Goal: Task Accomplishment & Management: Manage account settings

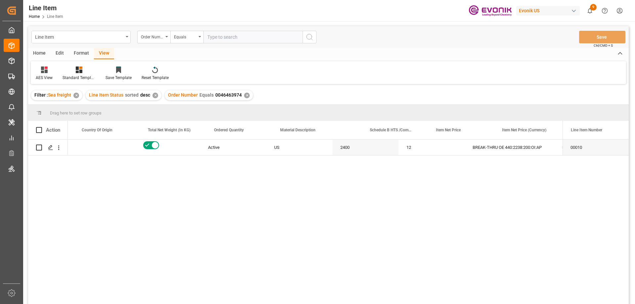
scroll to position [0, 193]
click at [59, 149] on icon "open menu" at bounding box center [58, 147] width 7 height 7
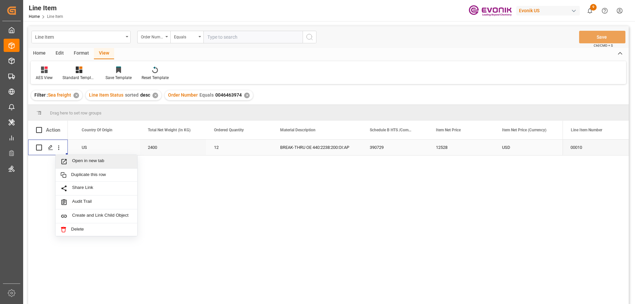
click at [80, 162] on span "Open in new tab" at bounding box center [102, 161] width 60 height 7
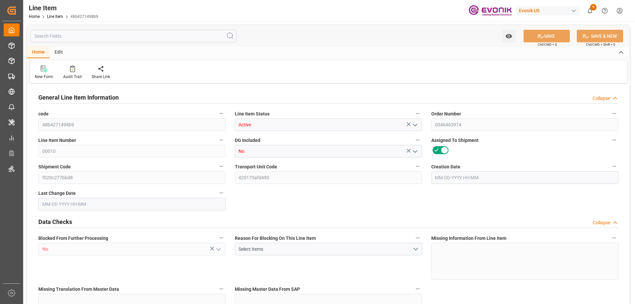
type input "3"
type input "2616"
type input "2400"
type input "4.0608"
type input "12"
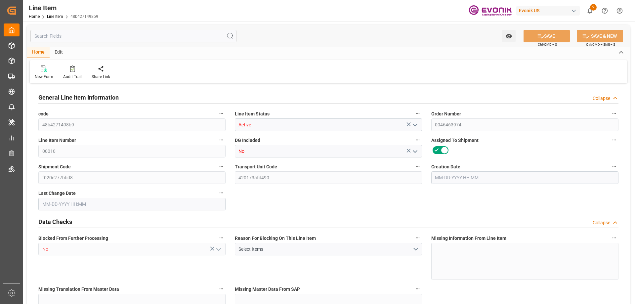
type input "12528"
type input "12"
type input "2400"
type input "2616"
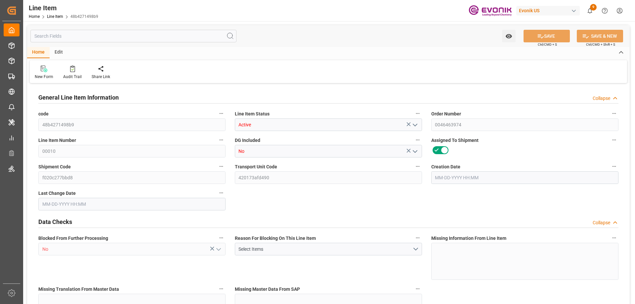
type input "2724"
type input "2400"
type input "4.0608"
type input "4060.8"
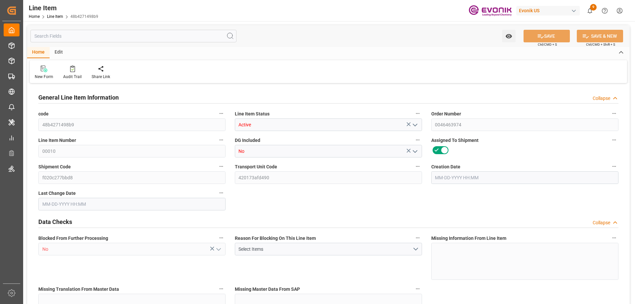
type input "0"
type input "08-14-2025 17:27"
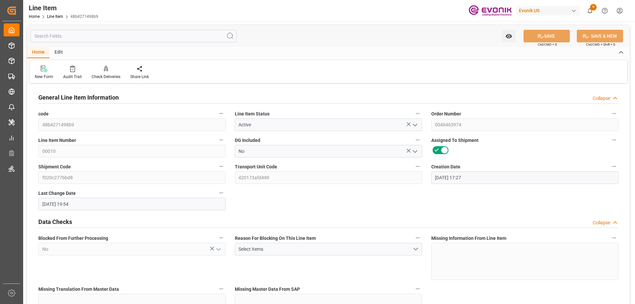
type input "08-15-2025 19:54"
type input "10-10-2025"
type input "09-10-2025"
type input "09-03-2025"
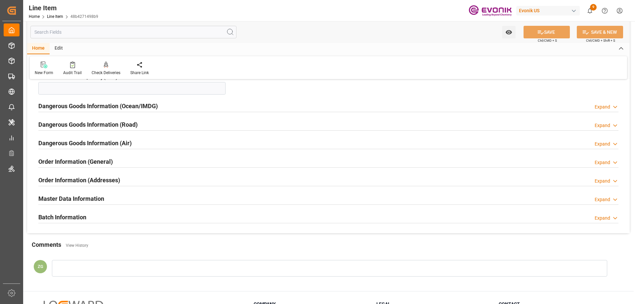
scroll to position [628, 0]
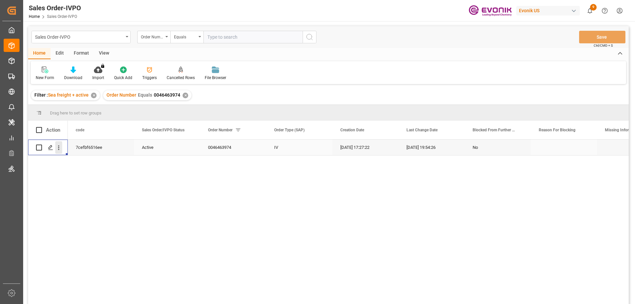
click at [60, 149] on icon "open menu" at bounding box center [58, 147] width 7 height 7
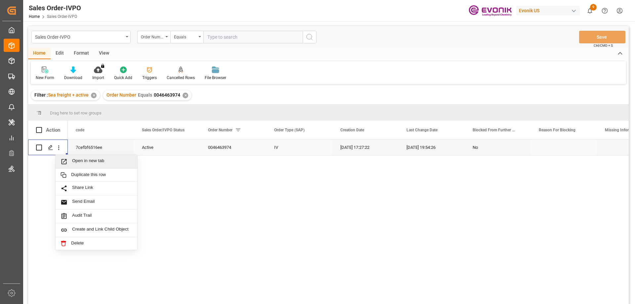
click at [72, 158] on span "Press SPACE to select this row." at bounding box center [67, 161] width 12 height 7
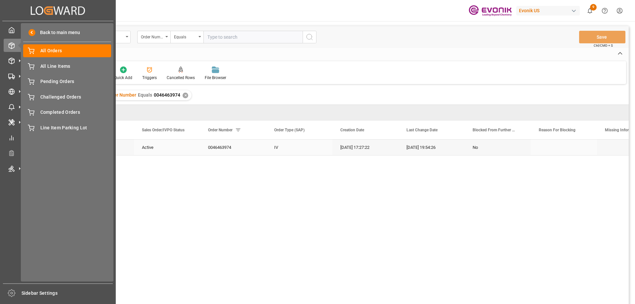
click at [97, 7] on div "Created by potrace 1.15, written by Peter Selinger 2001-2017 Created by potrace…" at bounding box center [57, 10] width 111 height 21
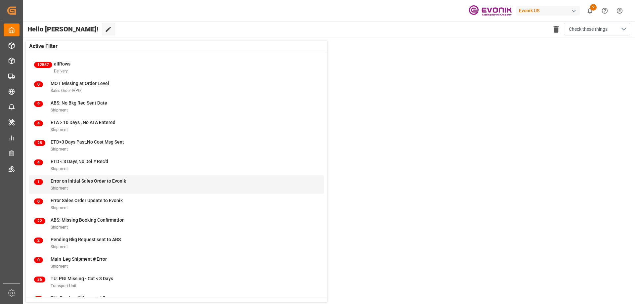
scroll to position [25, 0]
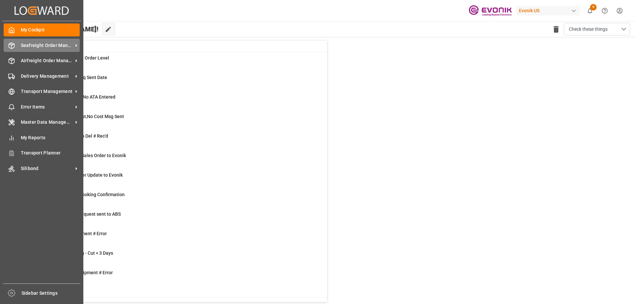
click at [50, 45] on span "Seafreight Order Management" at bounding box center [47, 45] width 52 height 7
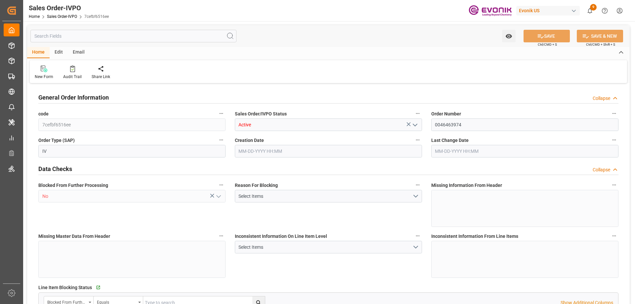
type input "BRSSZ"
type input "0"
type input "1"
type input "2724"
type input "08-14-2025 17:27"
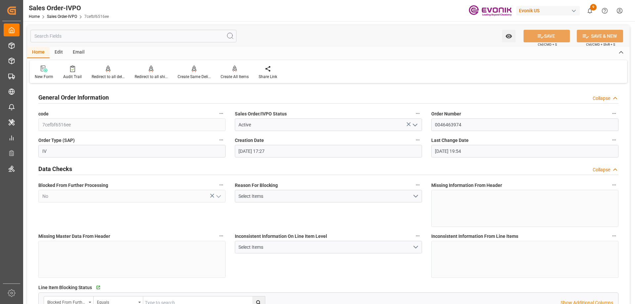
type input "08-15-2025 19:54"
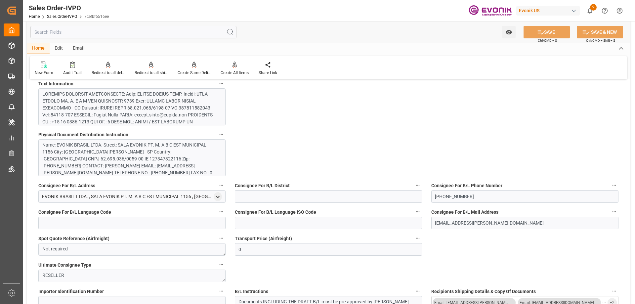
scroll to position [463, 0]
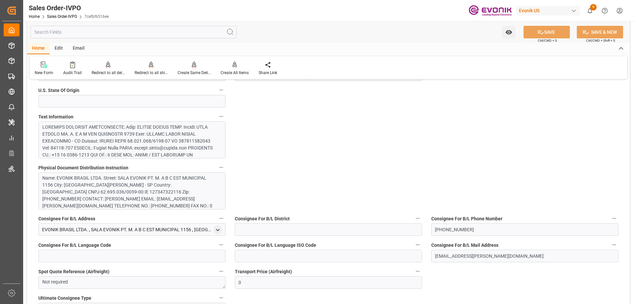
click at [176, 181] on div "Name: EVONIK BRASIL LTDA. Street: SALA EVONIK PT. M. A B C EST MUNICIPAL 1156 C…" at bounding box center [129, 206] width 174 height 63
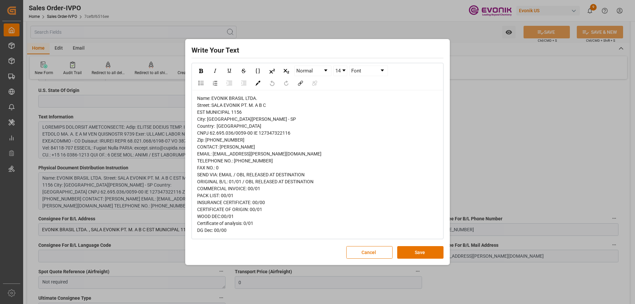
scroll to position [1, 0]
click at [505, 125] on div "Write Your Text Normal 14 Font Name: EVONIK BRASIL LTDA. Street: SALA EVONIK PT…" at bounding box center [317, 152] width 635 height 304
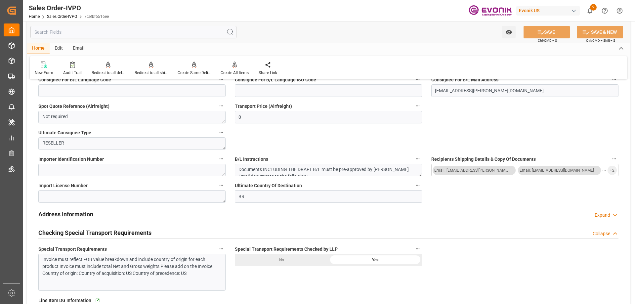
scroll to position [463, 0]
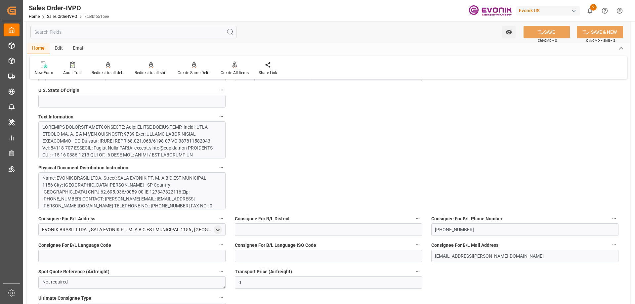
click at [167, 144] on div at bounding box center [129, 224] width 174 height 201
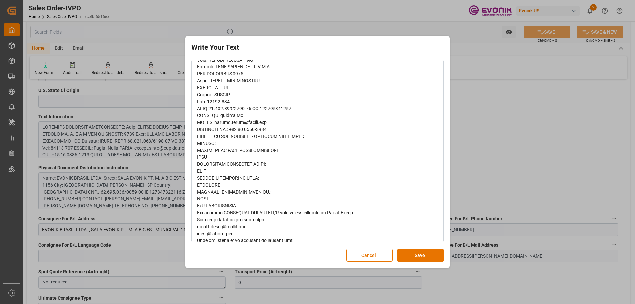
scroll to position [52, 0]
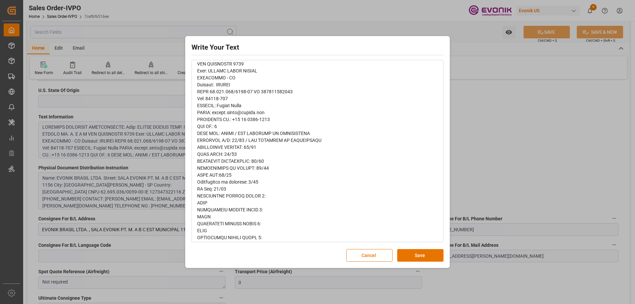
click at [478, 144] on div "Write Your Text Normal 14 Font Cancel Save" at bounding box center [317, 152] width 635 height 304
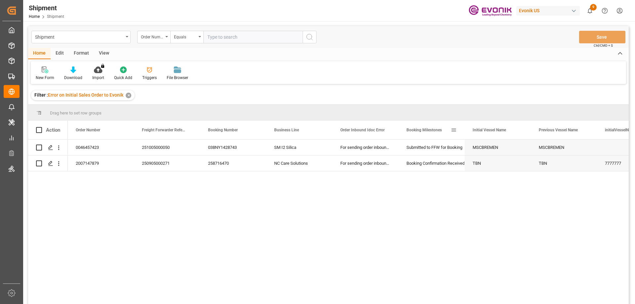
drag, startPoint x: 397, startPoint y: 124, endPoint x: 408, endPoint y: 125, distance: 10.9
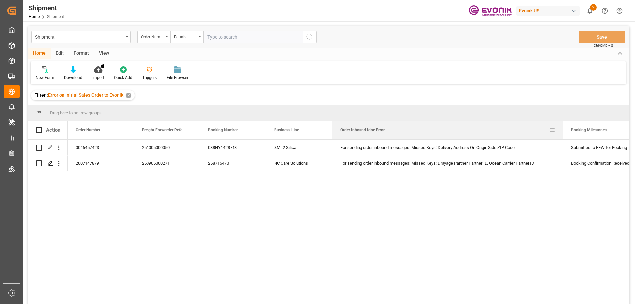
drag, startPoint x: 398, startPoint y: 125, endPoint x: 563, endPoint y: 133, distance: 164.9
click at [563, 133] on div at bounding box center [563, 130] width 3 height 19
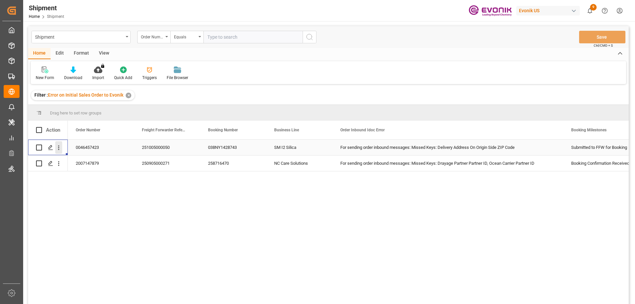
click at [59, 145] on icon "open menu" at bounding box center [58, 147] width 7 height 7
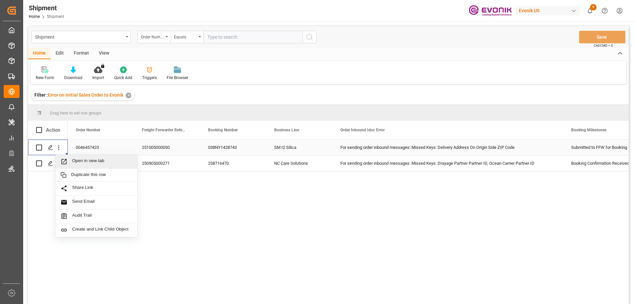
click at [81, 161] on span "Open in new tab" at bounding box center [102, 161] width 60 height 7
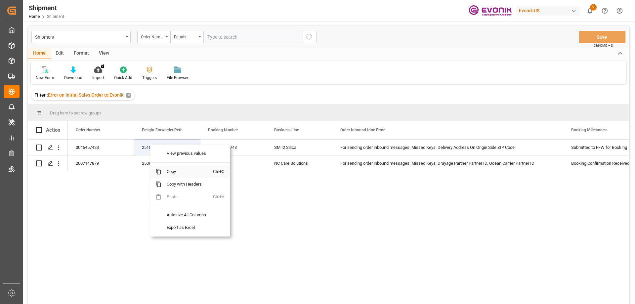
click at [172, 170] on span "Copy" at bounding box center [187, 171] width 52 height 13
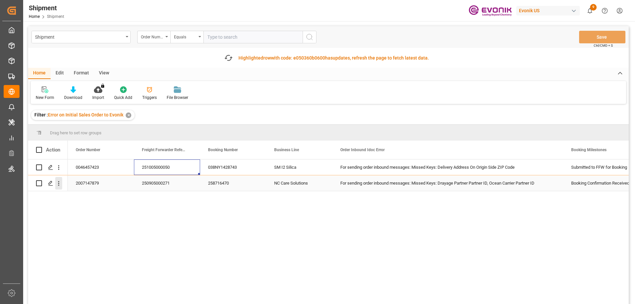
click at [60, 182] on icon "open menu" at bounding box center [58, 183] width 7 height 7
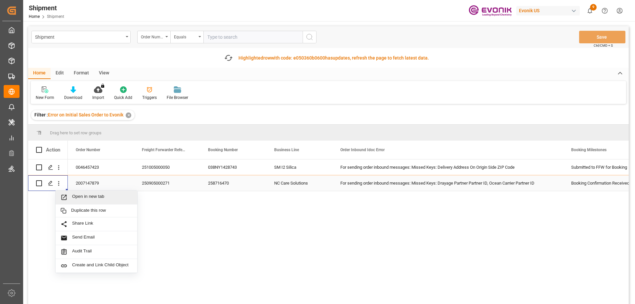
click at [76, 197] on span "Open in new tab" at bounding box center [102, 197] width 60 height 7
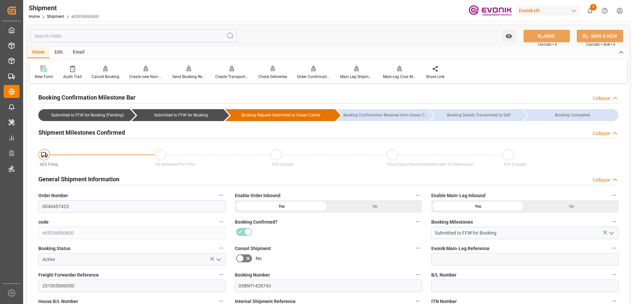
scroll to position [198, 0]
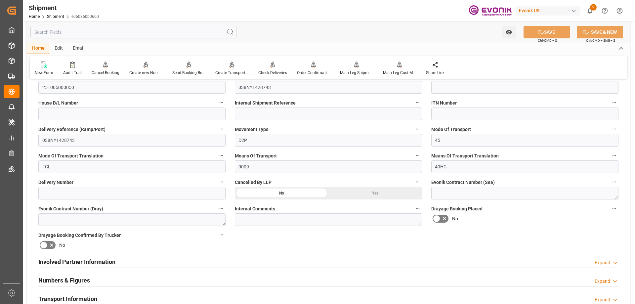
click at [119, 31] on input "text" at bounding box center [133, 32] width 206 height 13
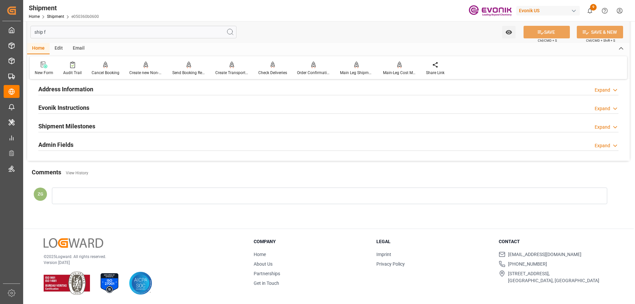
scroll to position [8, 0]
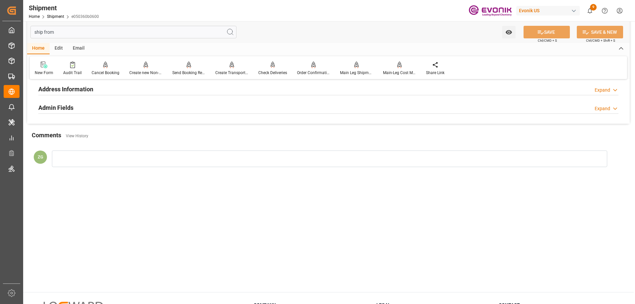
click at [114, 88] on div "Address Information Expand" at bounding box center [328, 88] width 580 height 13
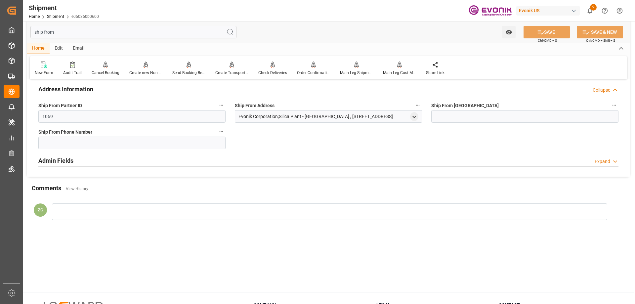
scroll to position [0, 0]
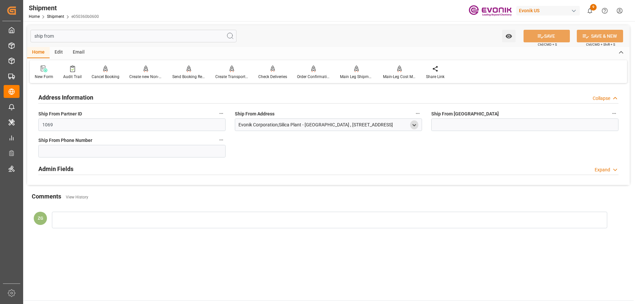
click at [414, 126] on icon "open menu" at bounding box center [414, 125] width 6 height 6
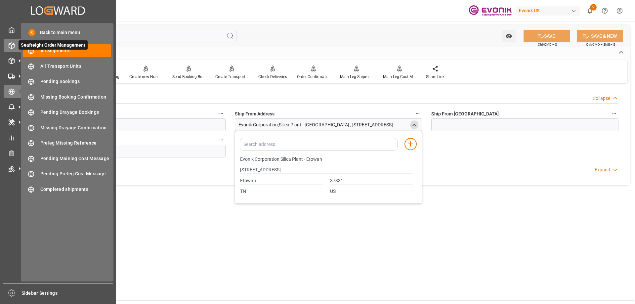
drag, startPoint x: 64, startPoint y: 36, endPoint x: 5, endPoint y: 44, distance: 59.4
click at [5, 44] on div "Created by potrace 1.15, written by Peter Selinger 2001-2017 Created by potrace…" at bounding box center [317, 152] width 635 height 304
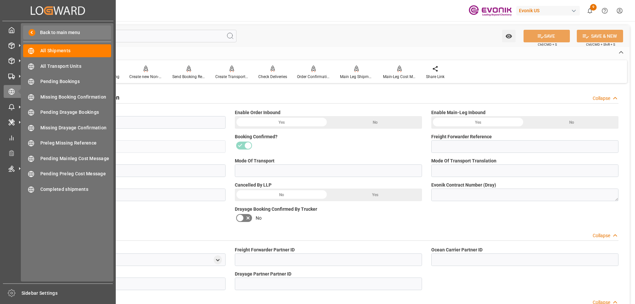
type input "del"
type input "038NY1428743"
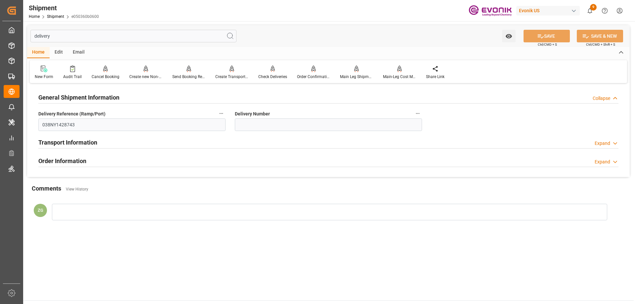
type input "delivery"
click at [102, 136] on div "Transport Information Expand" at bounding box center [328, 142] width 580 height 13
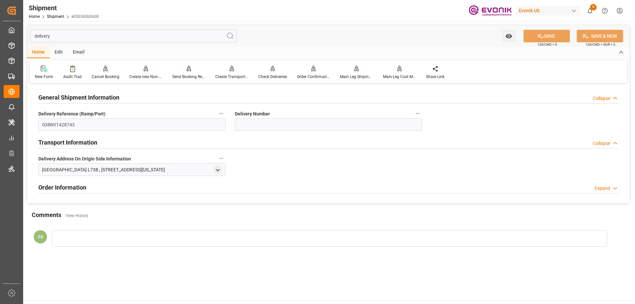
click at [78, 189] on h2 "Order Information" at bounding box center [62, 187] width 48 height 9
click at [220, 168] on icon "open menu" at bounding box center [218, 170] width 6 height 6
drag, startPoint x: 44, startPoint y: 204, endPoint x: 188, endPoint y: 205, distance: 143.9
click at [188, 205] on input "GARDEN CITY TERMINAL SAVANNAH GARDEN CITY TERMINAL L738" at bounding box center [130, 204] width 173 height 7
click at [145, 222] on div at bounding box center [175, 225] width 90 height 11
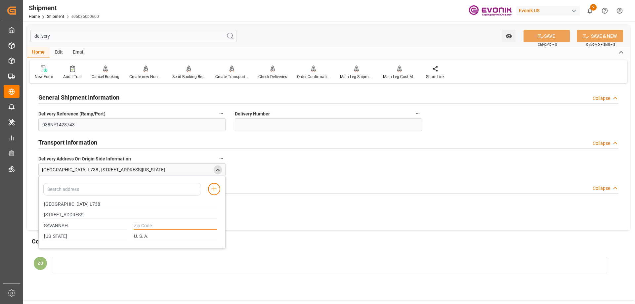
click at [147, 224] on input "text" at bounding box center [175, 225] width 83 height 7
type input "31408"
click at [545, 39] on button "SAVE" at bounding box center [547, 36] width 46 height 13
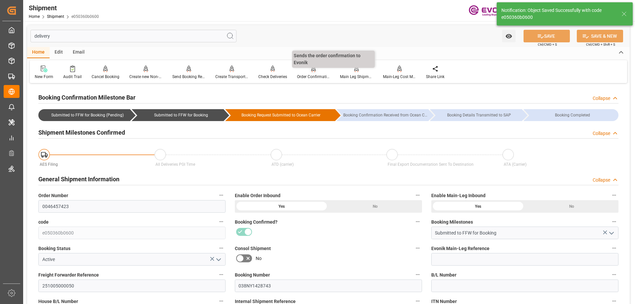
click at [314, 72] on div "Order Confirmation" at bounding box center [313, 72] width 43 height 15
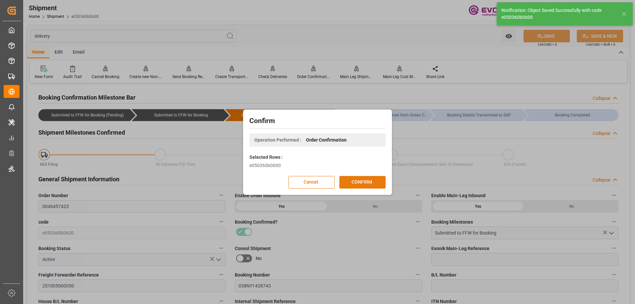
click at [363, 180] on button "CONFIRM" at bounding box center [362, 182] width 46 height 13
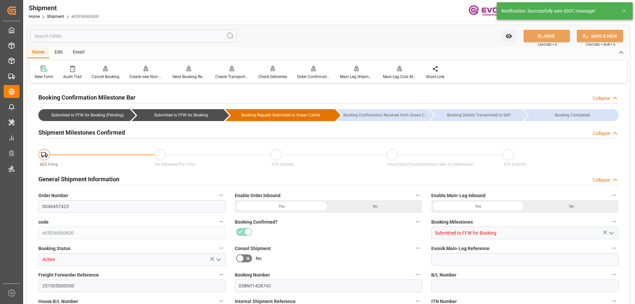
type input "MSC"
type input "Mediterranean Shipping Company"
type input "16"
type input "254.4"
type input "5314.943"
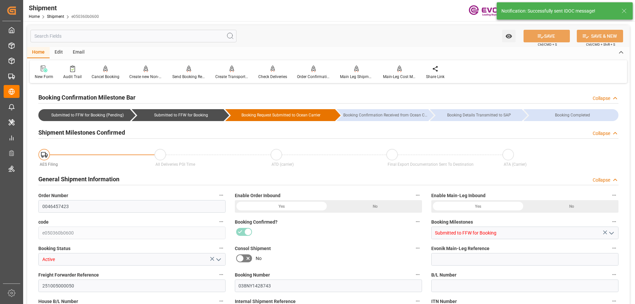
type input "39.0263"
type input "USSAV"
type input "BRSSZ"
type input "2151"
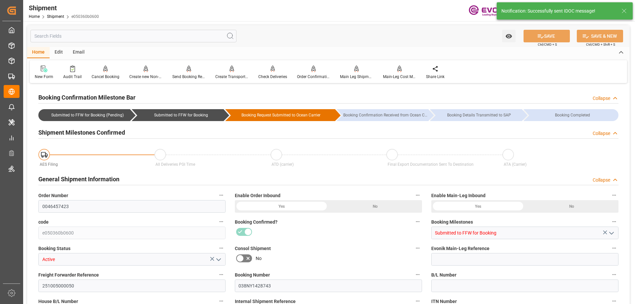
type input "0"
type input "432"
type input "BG"
type input "0"
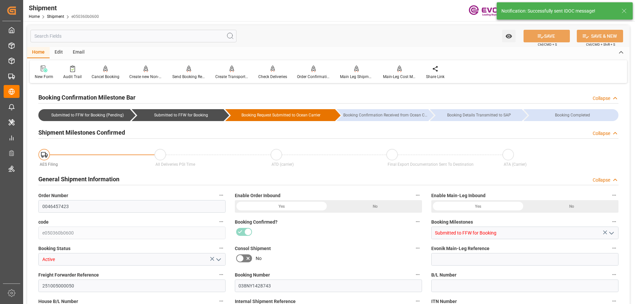
type input "MSC"
type input "Mediterranean Shipping Company"
type input "10-02-2025 00:00"
type input "10-23-2025 00:00"
type input "09-29-2025 16:00"
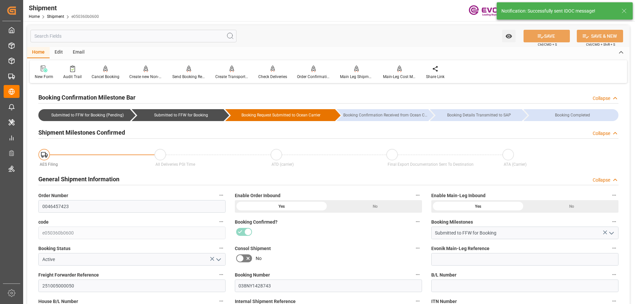
type input "09-29-2025 00:00"
type input "09-22-2025 00:00"
type input "09-29-2025 16:00"
type input "10-19-2025"
type input "08-26-2025 08:01"
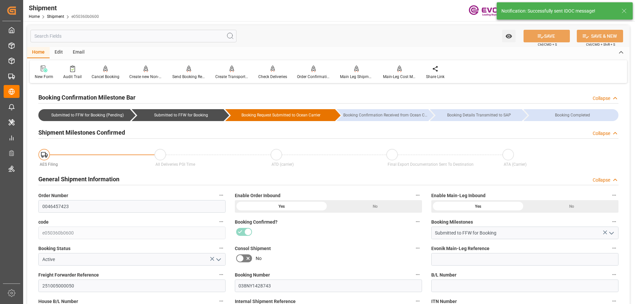
type input "08-26-2025 07:19"
type input "08-26-2025 20:47"
type input "08-26-2025 07:13"
type input "08-26-2025 20:47"
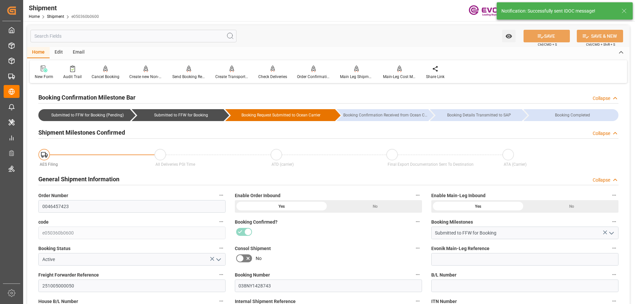
type input "08-26-2025 00:00"
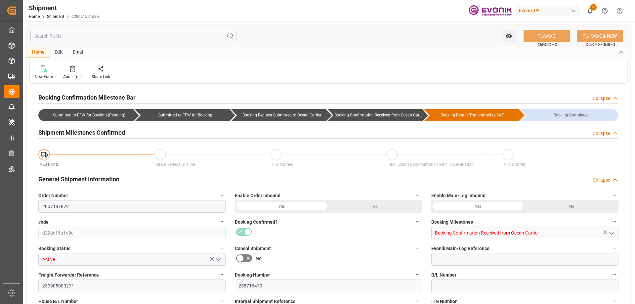
type input "AC Containerline"
type input "AC Containerline GmbH"
type input "USJAX"
type input "BRRIO"
type input "7777777"
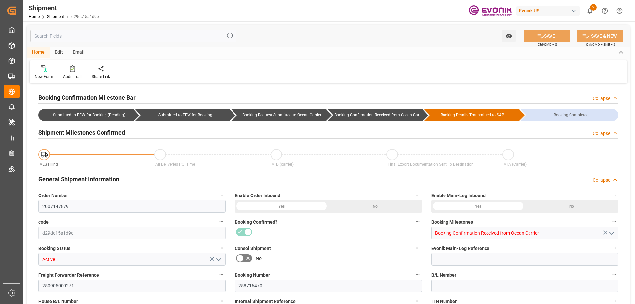
type input "7777777"
type input "[DATE] 00:00"
type input "[DATE] 10:00"
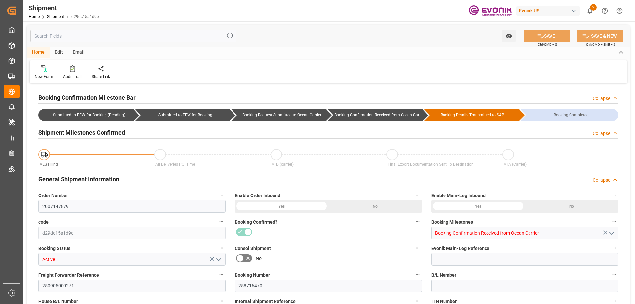
type input "[DATE] 00:00"
type input "[DATE] 15:15"
type input "[DATE] 10:00"
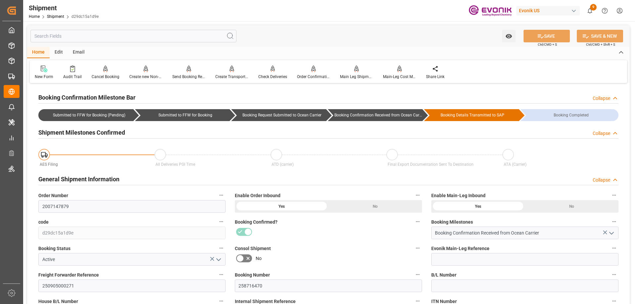
scroll to position [198, 0]
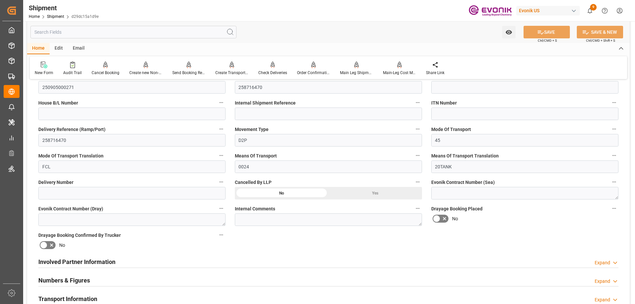
click at [59, 263] on h2 "Involved Partner Information" at bounding box center [76, 261] width 77 height 9
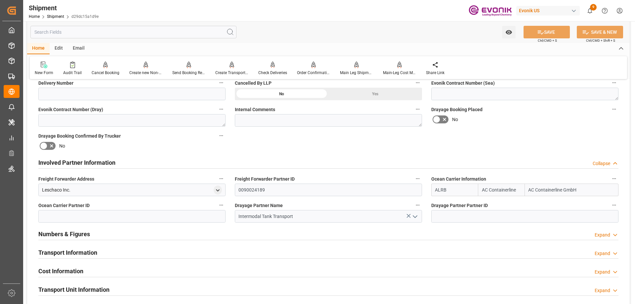
scroll to position [331, 0]
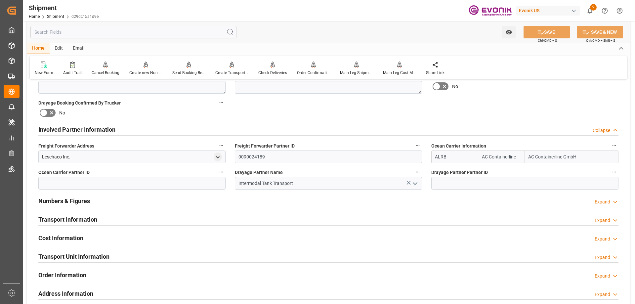
click at [73, 219] on h2 "Transport Information" at bounding box center [67, 219] width 59 height 9
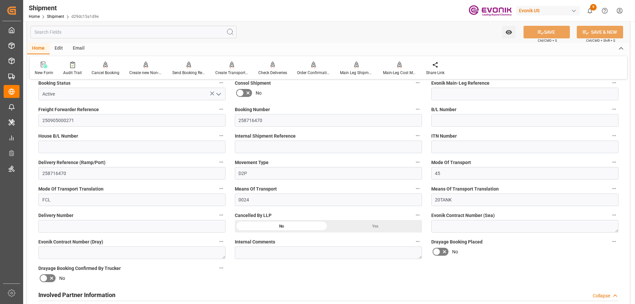
scroll to position [66, 0]
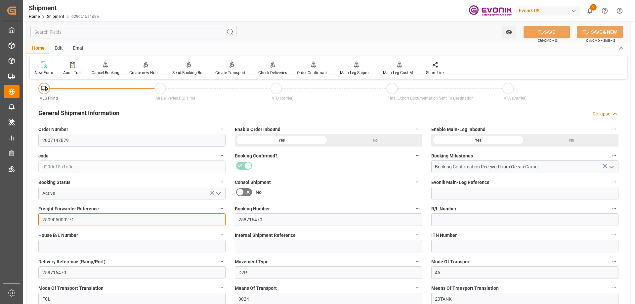
click at [65, 216] on input "250905000271" at bounding box center [131, 219] width 187 height 13
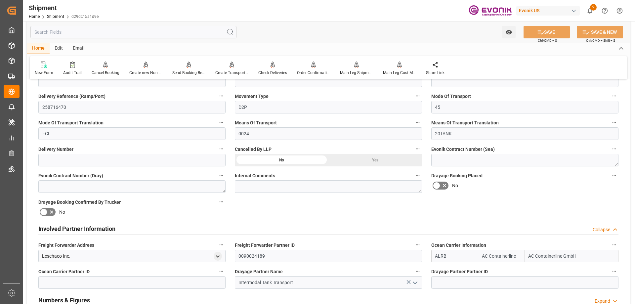
scroll to position [331, 0]
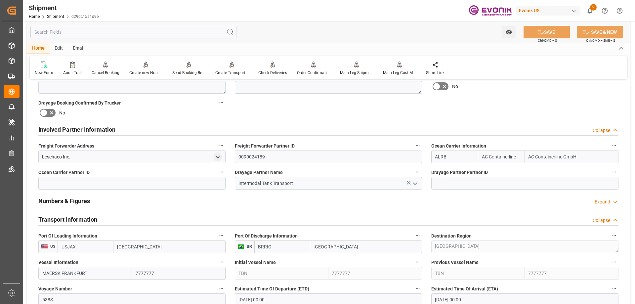
drag, startPoint x: 587, startPoint y: 156, endPoint x: 518, endPoint y: 157, distance: 69.5
click at [518, 157] on div "ALRB AC Containerline AC Containerline GmbH" at bounding box center [524, 157] width 187 height 13
type input "maersk"
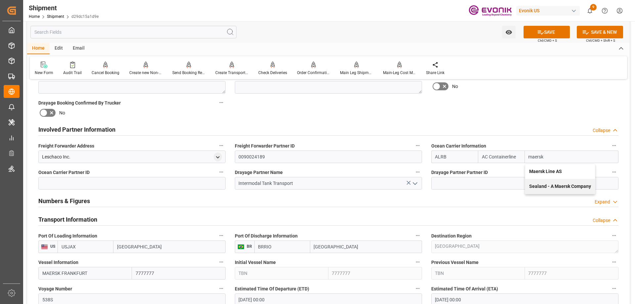
click at [538, 169] on b "Maersk Line AS" at bounding box center [545, 171] width 33 height 5
type input "MAEU"
type input "Maersk"
type input "Maersk Line AS"
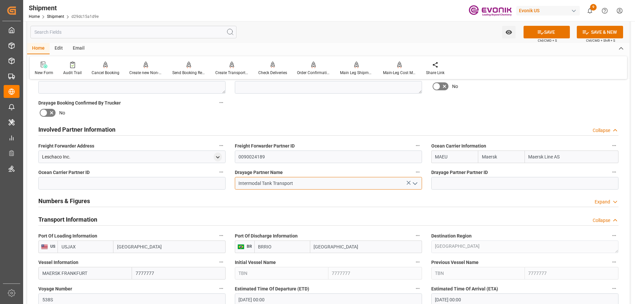
drag, startPoint x: 291, startPoint y: 184, endPoint x: 221, endPoint y: 183, distance: 70.5
click at [222, 183] on div "Booking Confirmation Milestone Bar Collapse Submitted to FFW for Booking (Pendi…" at bounding box center [328, 227] width 603 height 947
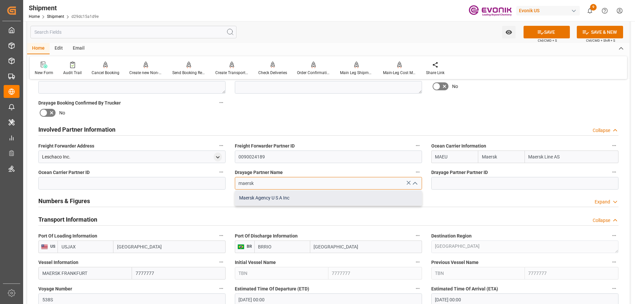
click at [272, 196] on div "Maersk Agency U S A Inc" at bounding box center [328, 198] width 187 height 15
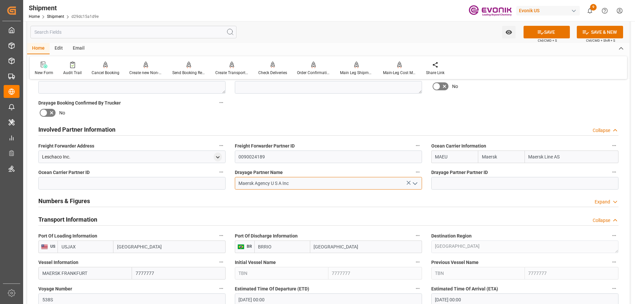
type input "Maersk Agency U S A Inc"
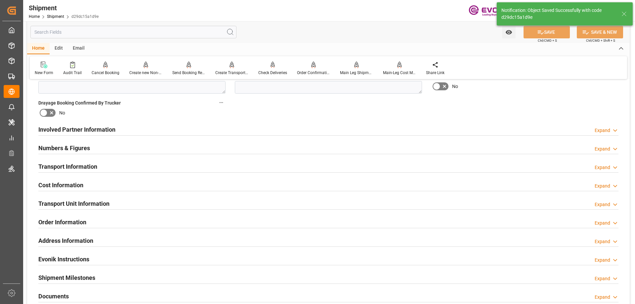
type input "0090029568"
click at [84, 134] on div "Involved Partner Information" at bounding box center [76, 129] width 77 height 13
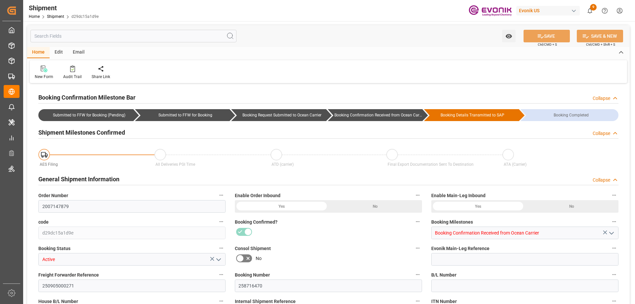
type input "Maersk"
type input "Maersk Line AS"
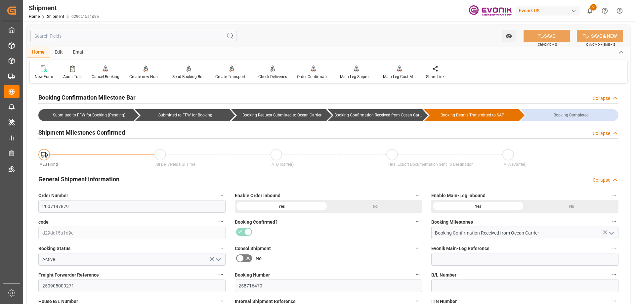
scroll to position [198, 0]
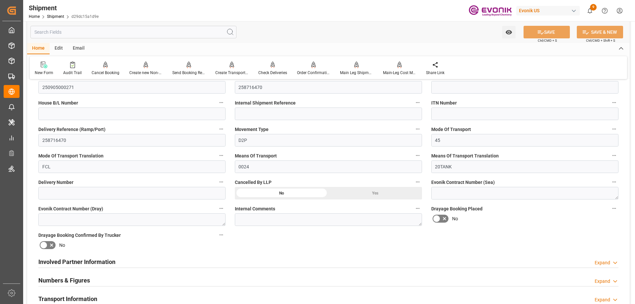
click at [88, 257] on h2 "Involved Partner Information" at bounding box center [76, 261] width 77 height 9
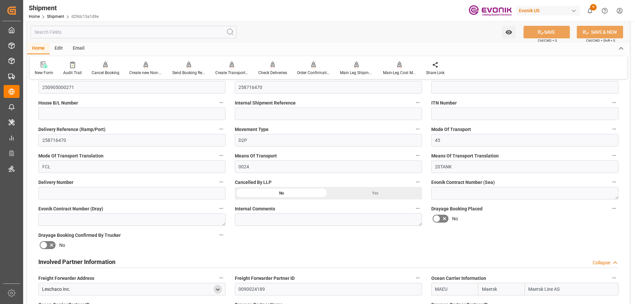
scroll to position [298, 0]
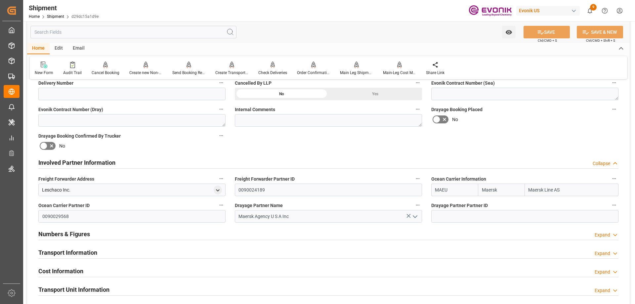
click at [88, 208] on span "Ocean Carrier Partner ID" at bounding box center [63, 205] width 51 height 7
click at [217, 208] on button "Ocean Carrier Partner ID" at bounding box center [221, 205] width 9 height 9
click at [82, 216] on div at bounding box center [317, 152] width 635 height 304
click at [82, 216] on div "Audits" at bounding box center [317, 152] width 635 height 304
click at [453, 217] on input at bounding box center [524, 216] width 187 height 13
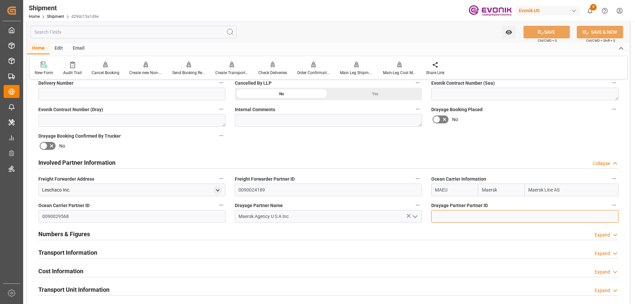
paste input "250905000271"
type input "250905000271"
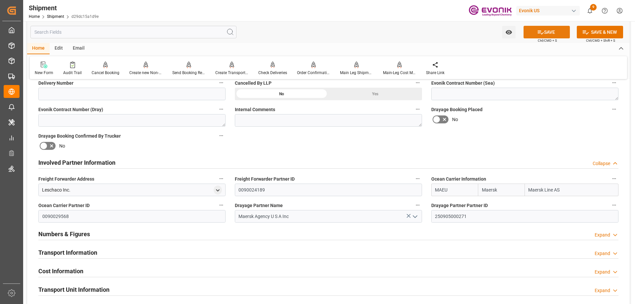
click at [548, 32] on button "SAVE" at bounding box center [547, 32] width 46 height 13
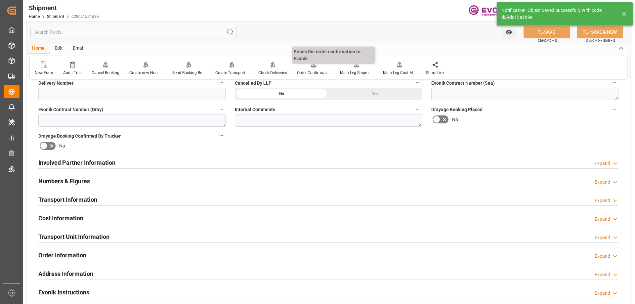
click at [312, 72] on div "Order Confirmation" at bounding box center [313, 73] width 33 height 6
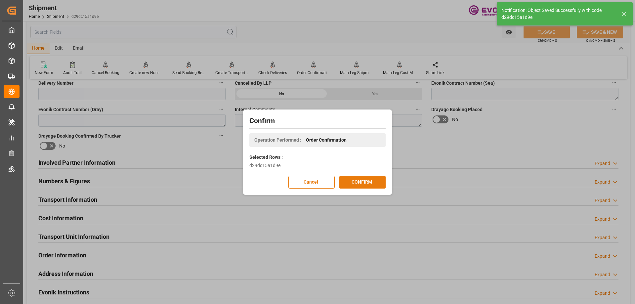
click at [376, 181] on button "CONFIRM" at bounding box center [362, 182] width 46 height 13
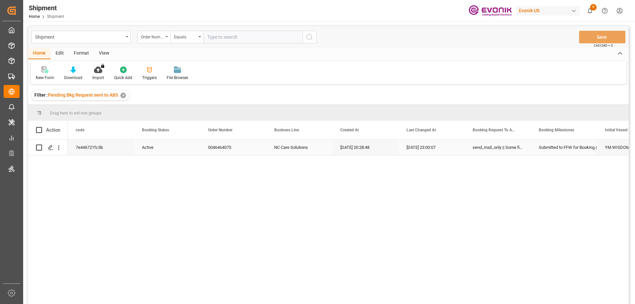
click at [248, 149] on div "0046464075" at bounding box center [233, 148] width 66 height 16
click at [61, 148] on icon "open menu" at bounding box center [58, 147] width 7 height 7
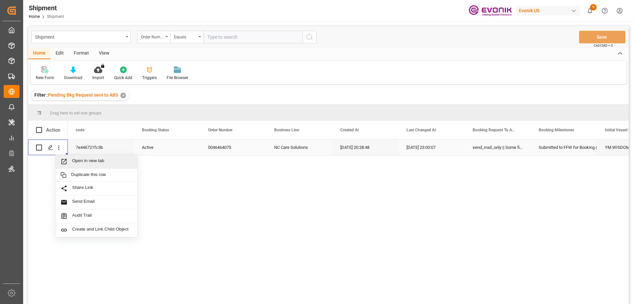
click at [77, 161] on span "Open in new tab" at bounding box center [102, 161] width 60 height 7
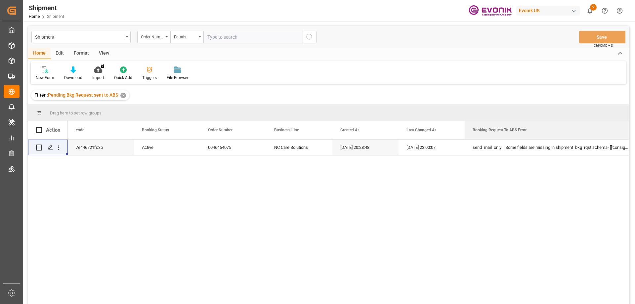
drag, startPoint x: 530, startPoint y: 126, endPoint x: 636, endPoint y: 132, distance: 106.4
click at [635, 132] on html "Created by potrace 1.15, written by [PERSON_NAME] [DATE]-[DATE] Created by potr…" at bounding box center [317, 152] width 635 height 304
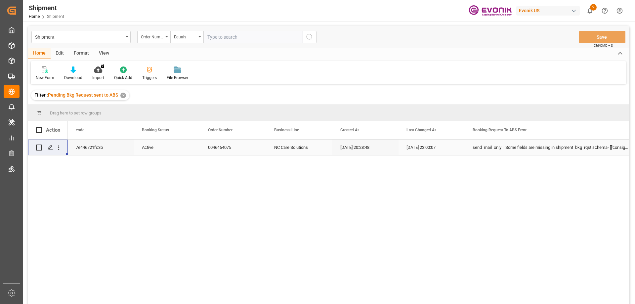
click at [587, 146] on div "send_mail_only || Some fields are missing in shipment_bkg_rqst schema- [['consi…" at bounding box center [551, 148] width 172 height 16
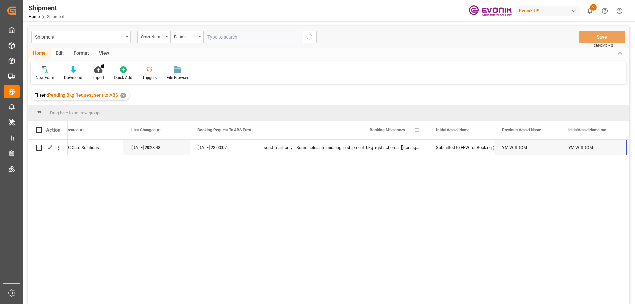
scroll to position [0, 275]
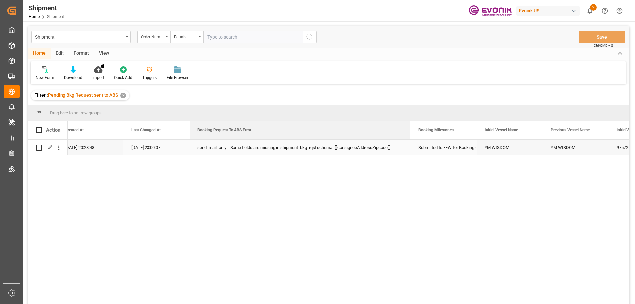
drag, startPoint x: 361, startPoint y: 126, endPoint x: 409, endPoint y: 140, distance: 50.6
click at [409, 140] on div "Action Business Line Created At Last Changed At" at bounding box center [328, 215] width 601 height 188
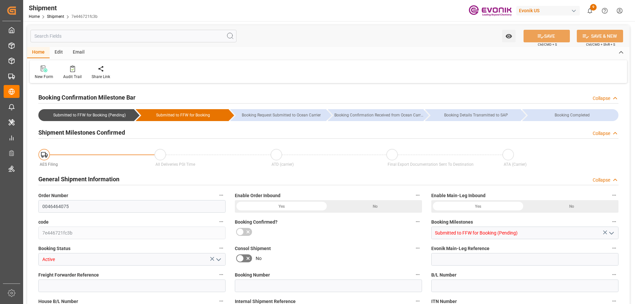
type input "AC Containerline"
type input "Leschaco Inc."
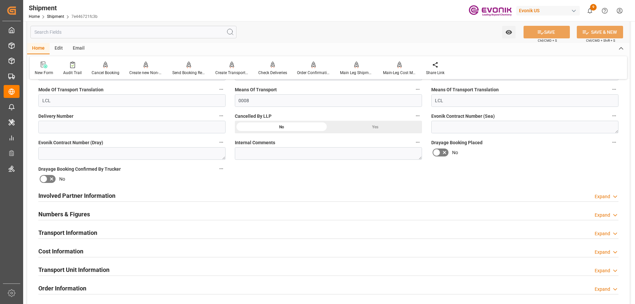
scroll to position [331, 0]
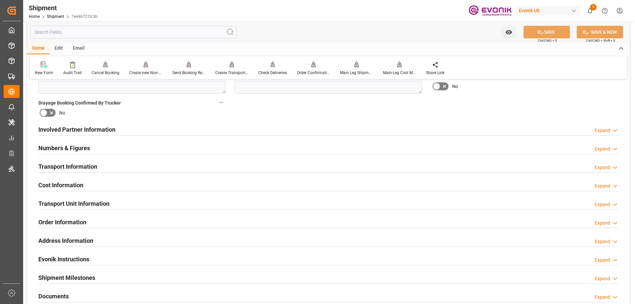
click at [86, 122] on div "Involved Partner Information Expand" at bounding box center [328, 129] width 589 height 19
click at [85, 134] on div "Involved Partner Information" at bounding box center [76, 129] width 77 height 13
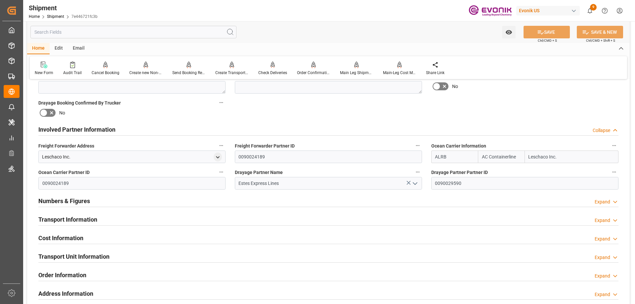
click at [52, 219] on h2 "Transport Information" at bounding box center [67, 219] width 59 height 9
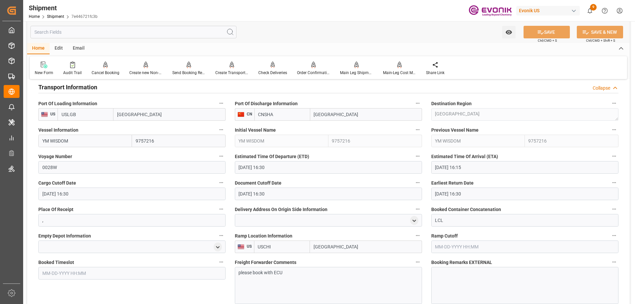
scroll to position [529, 0]
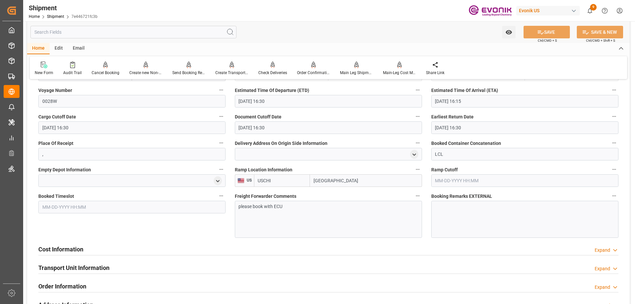
click at [77, 251] on h2 "Cost Information" at bounding box center [60, 249] width 45 height 9
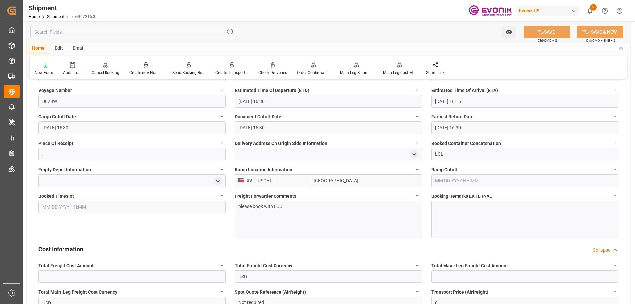
scroll to position [595, 0]
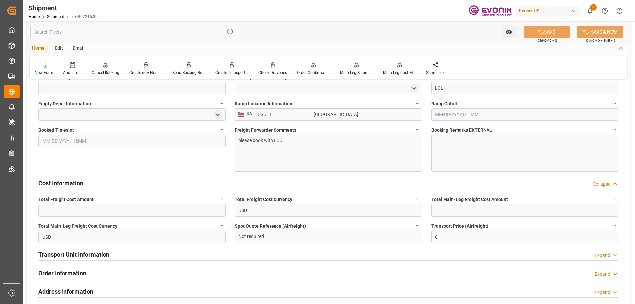
click at [108, 253] on h2 "Transport Unit Information" at bounding box center [73, 254] width 71 height 9
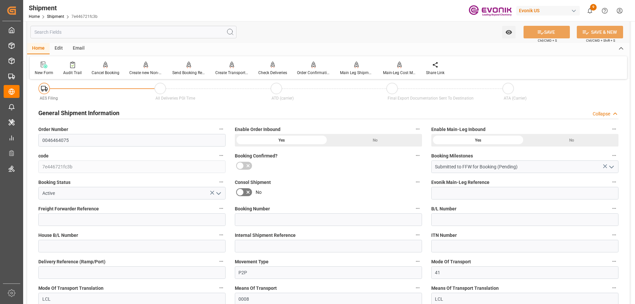
scroll to position [0, 0]
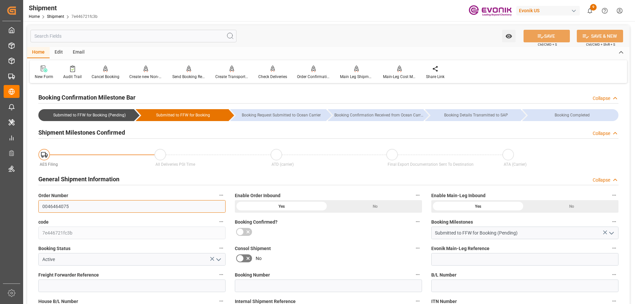
click at [57, 208] on input "0046464075" at bounding box center [131, 206] width 187 height 13
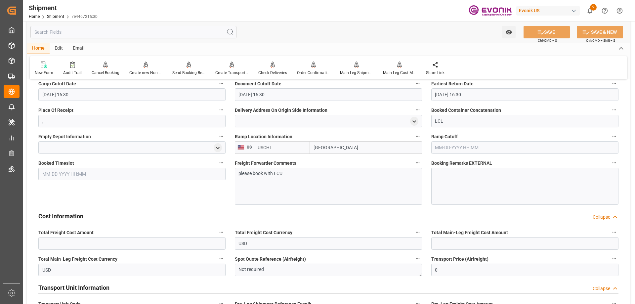
scroll to position [728, 0]
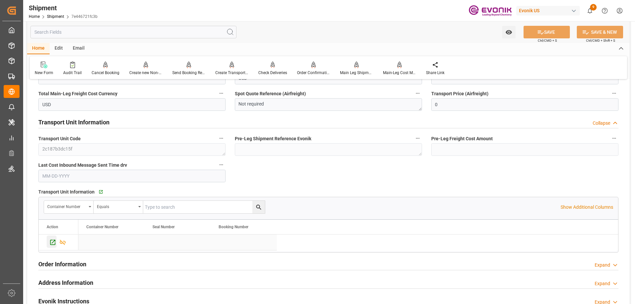
click at [54, 239] on icon "Press SPACE to select this row." at bounding box center [52, 242] width 7 height 7
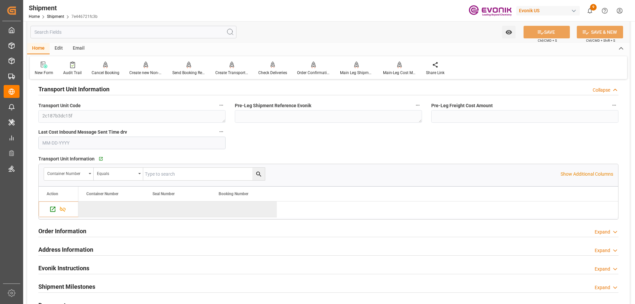
scroll to position [628, 0]
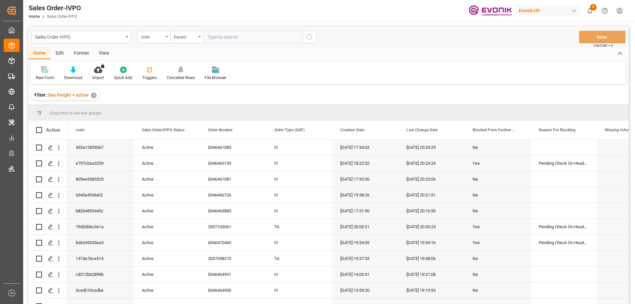
click at [166, 36] on icon "open menu" at bounding box center [166, 36] width 3 height 1
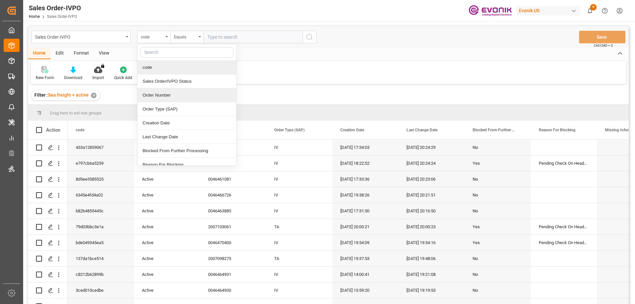
click at [163, 91] on div "Order Number" at bounding box center [187, 95] width 99 height 14
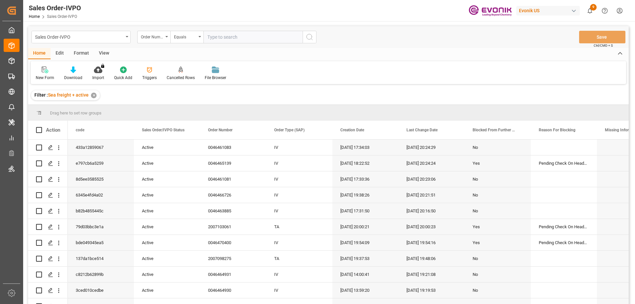
click at [234, 31] on input "text" at bounding box center [252, 37] width 99 height 13
paste input "0046464075"
type input "0046464075"
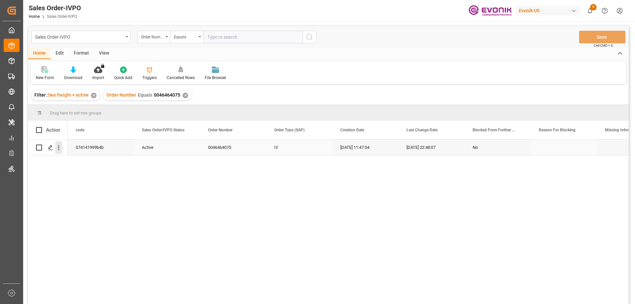
click at [60, 145] on icon "open menu" at bounding box center [58, 147] width 7 height 7
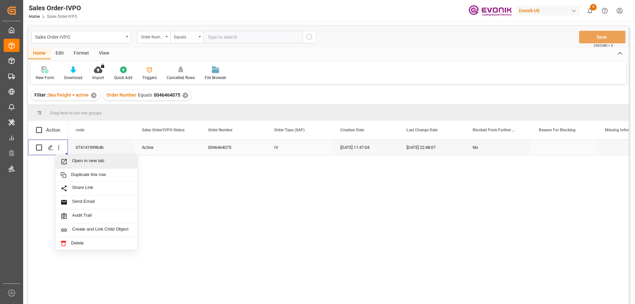
click at [82, 159] on span "Open in new tab" at bounding box center [102, 161] width 60 height 7
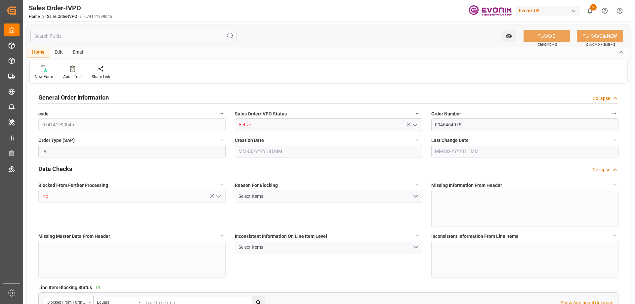
type input "074141999b4b"
type input "Active"
type input "0046464075"
type input "IV"
type input "No"
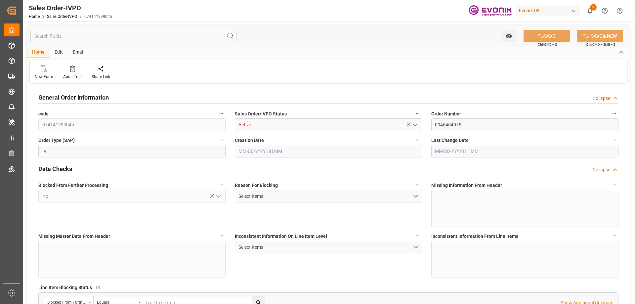
type input "P2P"
type input "41"
type input "LCL"
type input "0008"
type input "LCL"
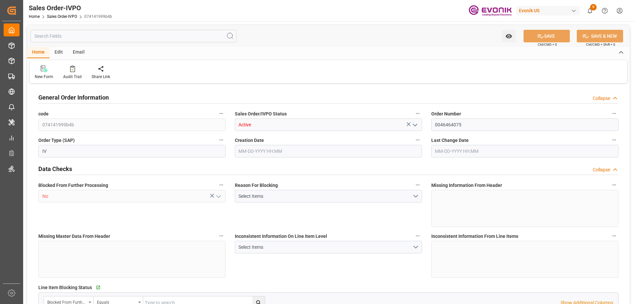
type textarea "No Tank Container"
type input "0046464075"
type input "PP"
type input "NC Care Solutions"
type input "Nutrition & Care"
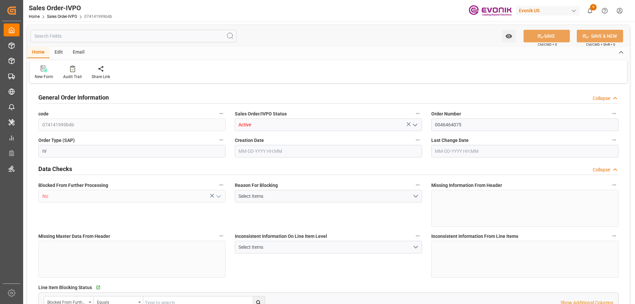
type input "CIF"
type input "Shanghai by sea"
type input "[GEOGRAPHIC_DATA]"
type input "[PHONE_NUMBER]"
type input "[EMAIL_ADDRESS][DOMAIN_NAME]"
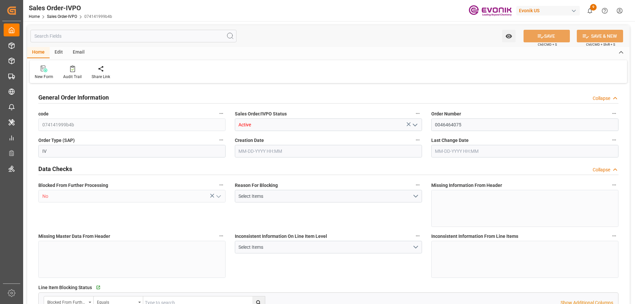
type textarea "Not required"
type textarea "Reseller"
type textarea "Express release"
type input "CN"
type input "Done"
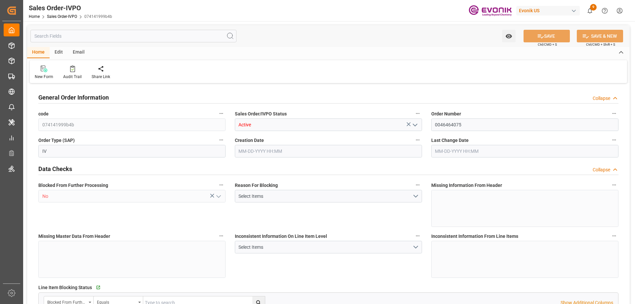
type input "Done"
type input "LCL"
type input "Done"
type input "CNSHA"
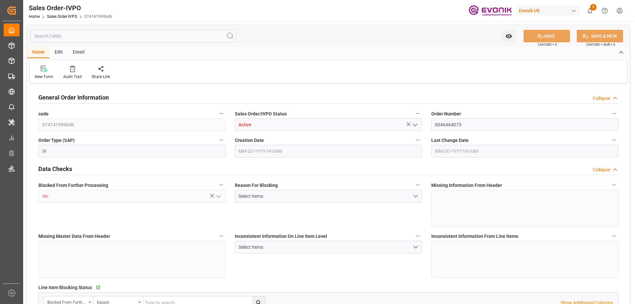
type input "0"
type input "1"
type input "2630.1"
type input "08-25-2025 11:47"
type input "08-25-2025 22:48"
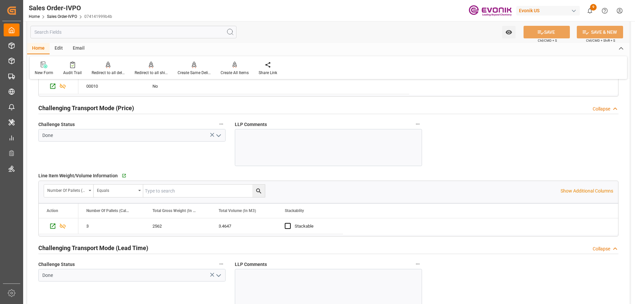
scroll to position [926, 0]
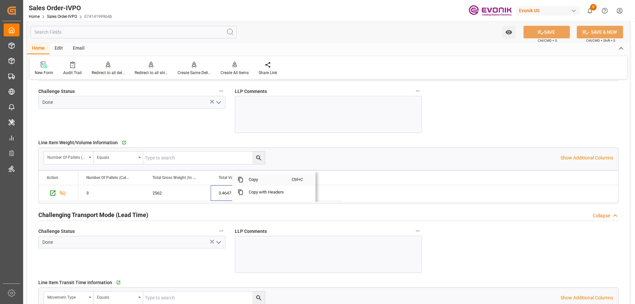
click at [246, 184] on span "Copy" at bounding box center [267, 179] width 48 height 13
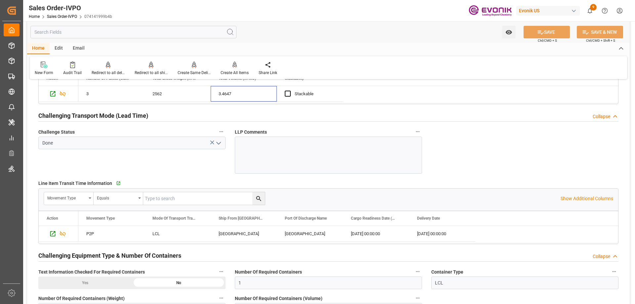
scroll to position [992, 0]
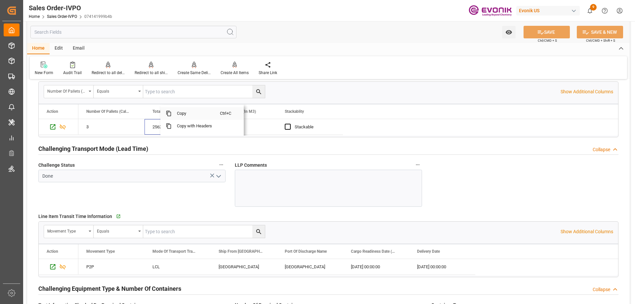
click at [182, 112] on span "Copy" at bounding box center [196, 113] width 48 height 13
click at [113, 32] on input "text" at bounding box center [133, 32] width 206 height 13
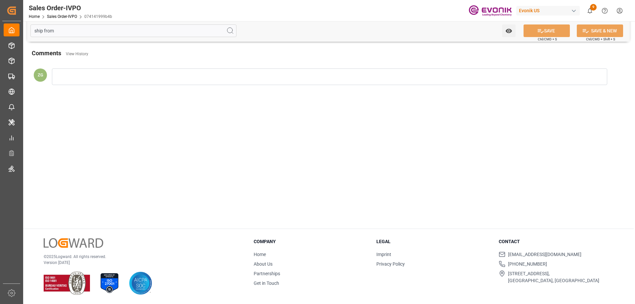
scroll to position [0, 0]
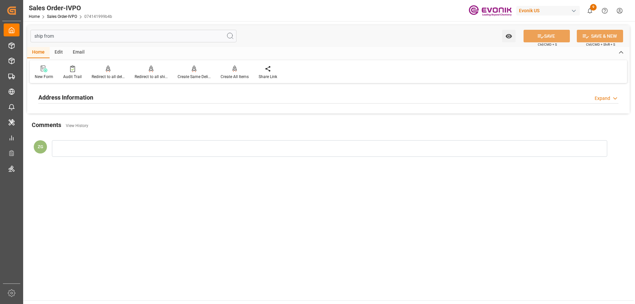
type input "ship from"
click at [78, 103] on div "Address Information" at bounding box center [65, 97] width 55 height 13
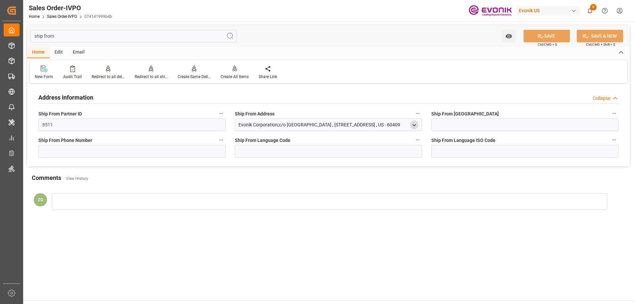
click at [415, 125] on polyline "open menu" at bounding box center [414, 124] width 3 height 1
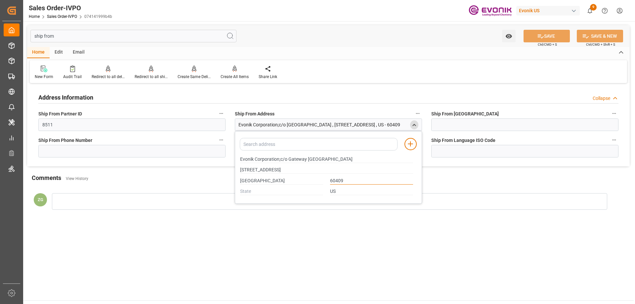
drag, startPoint x: 347, startPoint y: 177, endPoint x: 318, endPoint y: 178, distance: 29.1
click at [318, 178] on div "CALUMET CITY 60409" at bounding box center [327, 180] width 180 height 11
click at [413, 124] on icon "close menu" at bounding box center [414, 125] width 6 height 6
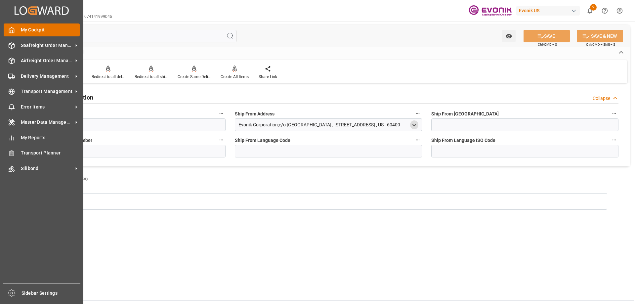
drag, startPoint x: 56, startPoint y: 36, endPoint x: 21, endPoint y: 36, distance: 35.1
click at [21, 36] on div "Created by potrace 1.15, written by Peter Selinger 2001-2017 Created by potrace…" at bounding box center [317, 152] width 635 height 304
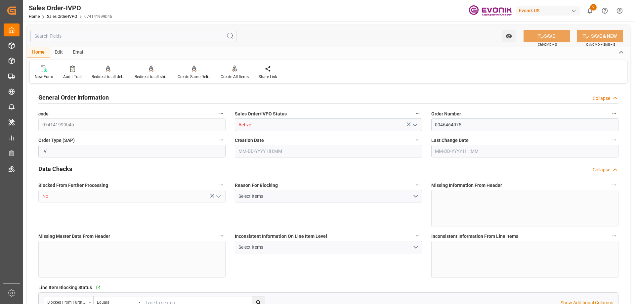
type input "CNSHA"
type input "0"
type input "1"
type input "2630.1"
type input "08-25-2025 11:47"
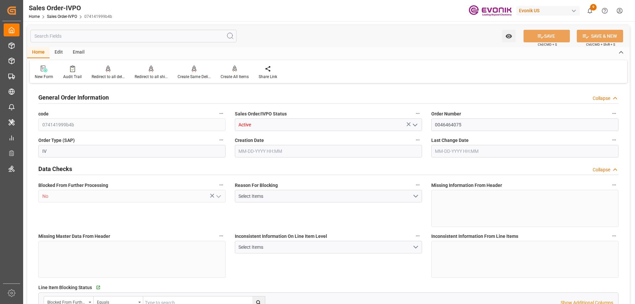
type input "08-25-2025 22:48"
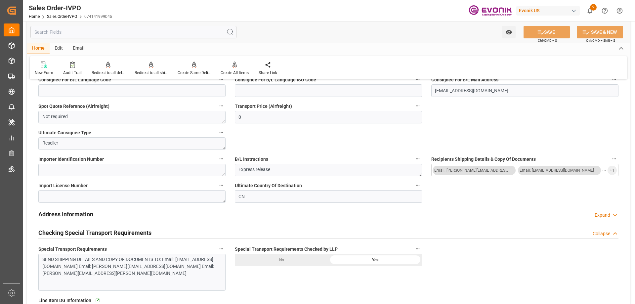
scroll to position [827, 0]
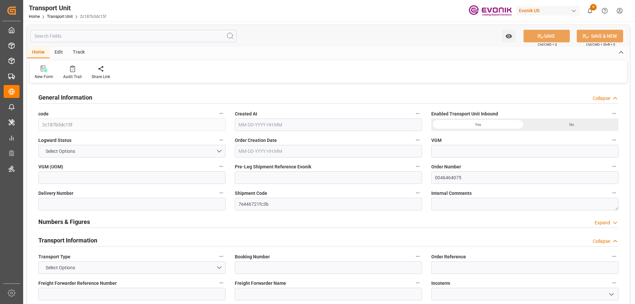
click at [83, 36] on input "text" at bounding box center [133, 36] width 206 height 13
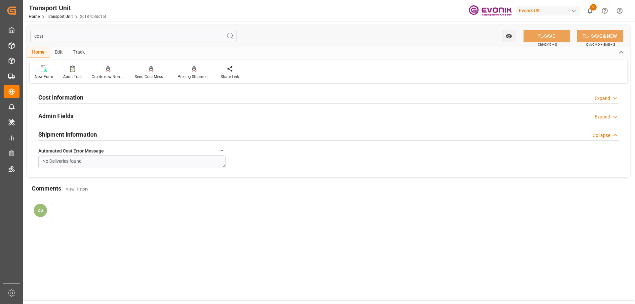
type input "cost"
click at [86, 96] on div "Cost Information Expand" at bounding box center [328, 97] width 580 height 13
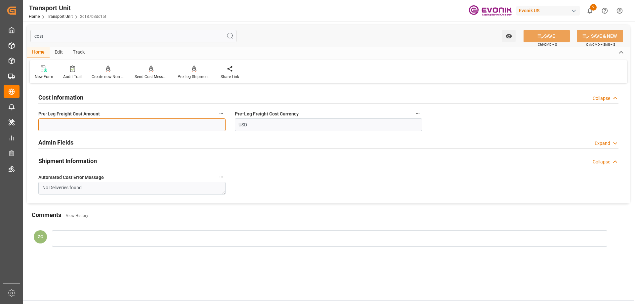
click at [101, 119] on input "text" at bounding box center [131, 124] width 187 height 13
type input "193.16"
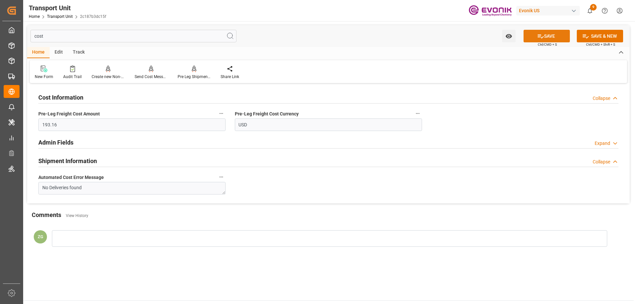
click at [540, 37] on icon at bounding box center [540, 36] width 7 height 7
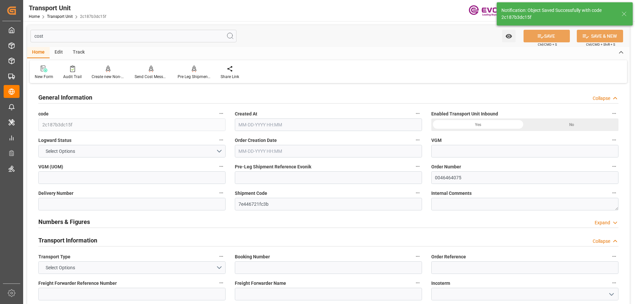
type input "2c187b3dc15f"
type input "0046464075"
type input "7e446721fc3b"
type input "ALRB"
type textarea "60409"
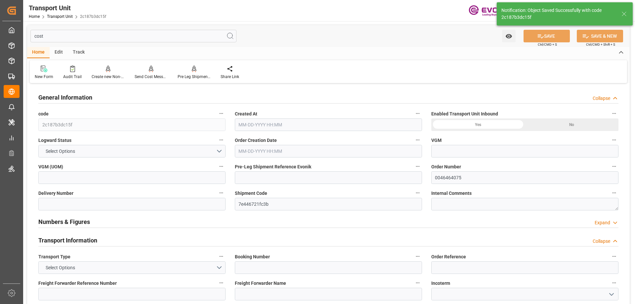
type input "[GEOGRAPHIC_DATA]"
type input "China"
type input "Long Beach"
type input "Shanghai"
type input "kg"
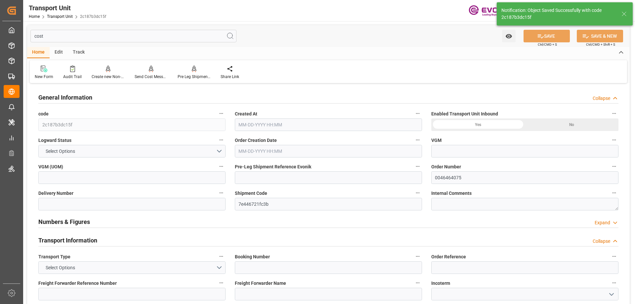
type input "AC Containerline"
type input "Leschaco Inc."
type input "USLGB"
type input "CNSHA"
type input "2630.1"
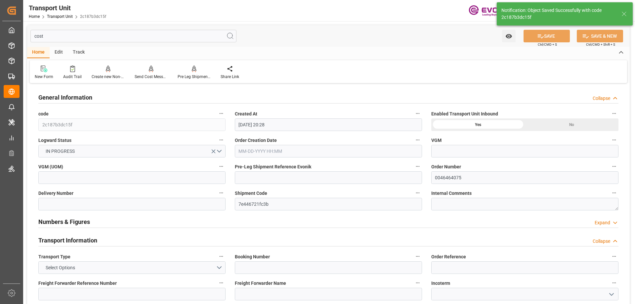
type input "08-25-2025 20:28"
type input "10-23-2025"
type input "10-12-2025 16:30"
type input "11-07-2025 16:15"
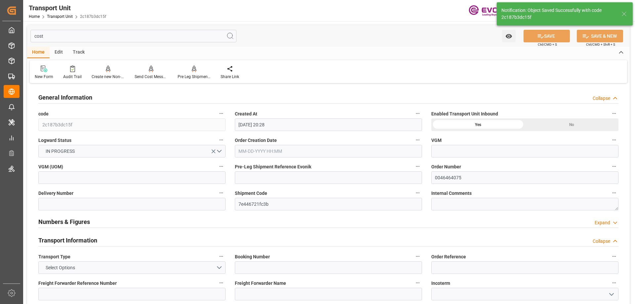
type input "11-07-2025 16:15"
type input "09-15-2025 16:30"
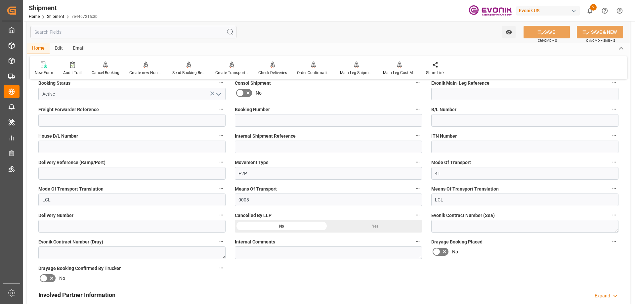
scroll to position [364, 0]
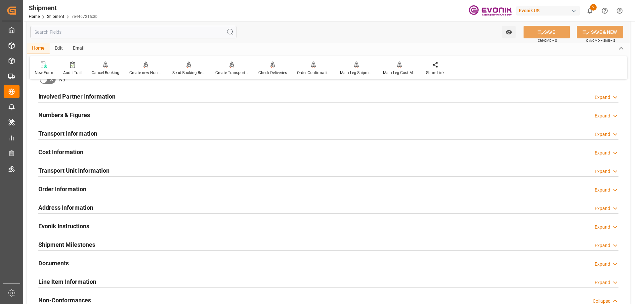
click at [67, 153] on h2 "Cost Information" at bounding box center [60, 152] width 45 height 9
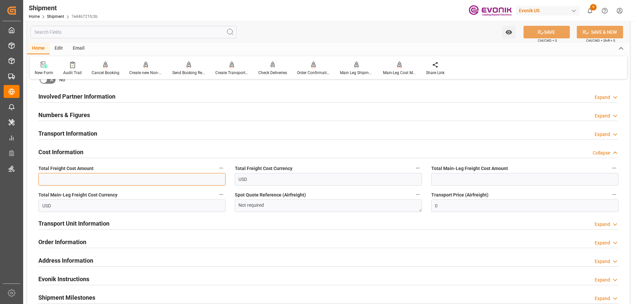
click at [73, 179] on input "text" at bounding box center [131, 179] width 187 height 13
paste input "739.92"
type input "739.92"
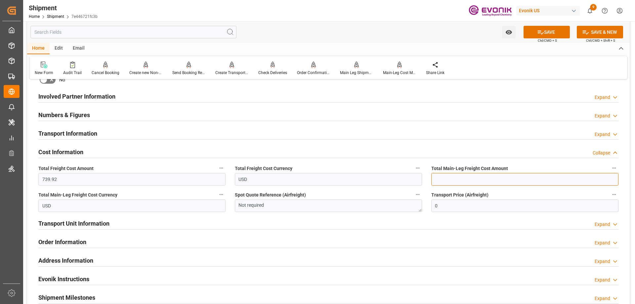
click at [465, 183] on input "text" at bounding box center [524, 179] width 187 height 13
paste input "546.76"
type input "546.76"
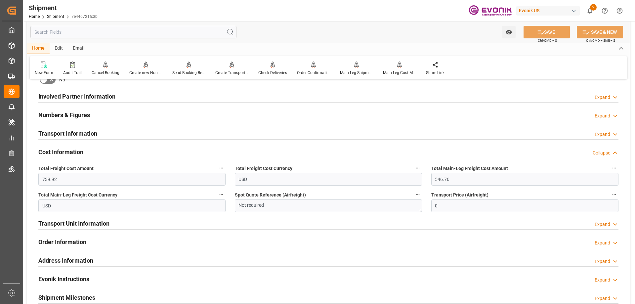
click at [71, 224] on h2 "Transport Unit Information" at bounding box center [73, 223] width 71 height 9
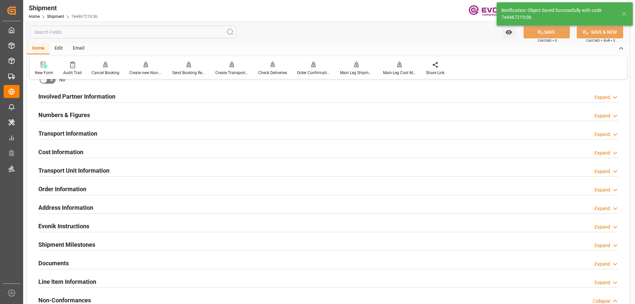
scroll to position [198, 0]
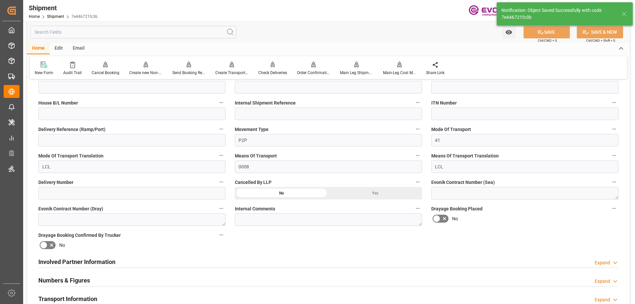
click at [77, 256] on div "Involved Partner Information" at bounding box center [76, 261] width 77 height 13
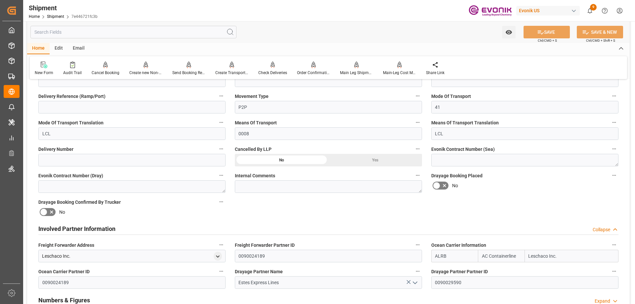
scroll to position [331, 0]
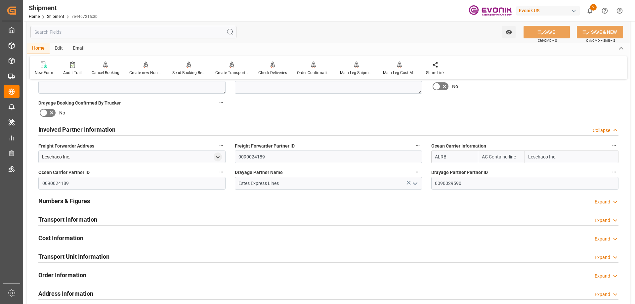
click at [69, 218] on h2 "Transport Information" at bounding box center [67, 219] width 59 height 9
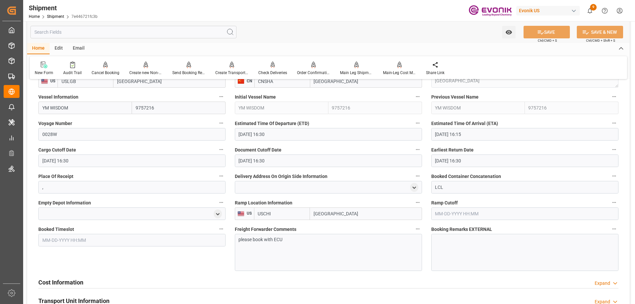
scroll to position [562, 0]
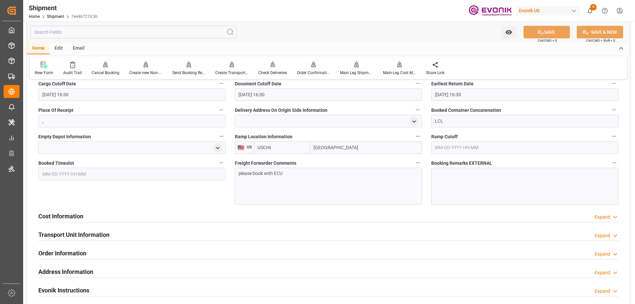
click at [109, 213] on div "Cost Information Expand" at bounding box center [328, 215] width 580 height 13
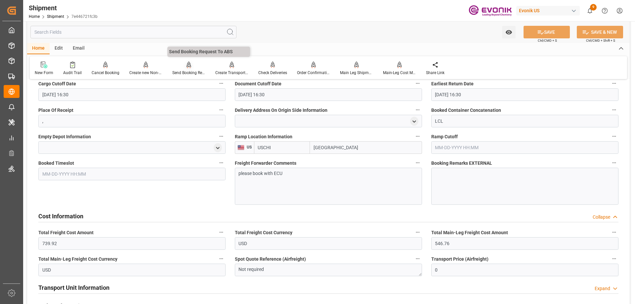
click at [187, 72] on div "Send Booking Request To ABS" at bounding box center [188, 73] width 33 height 6
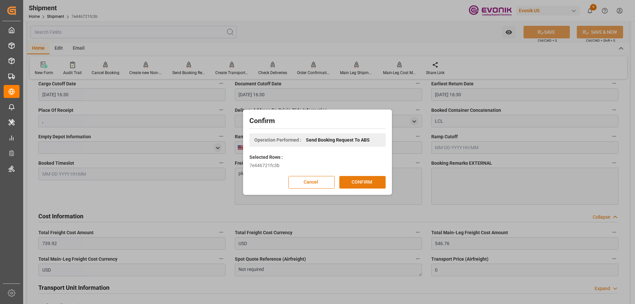
click at [353, 184] on button "CONFIRM" at bounding box center [362, 182] width 46 height 13
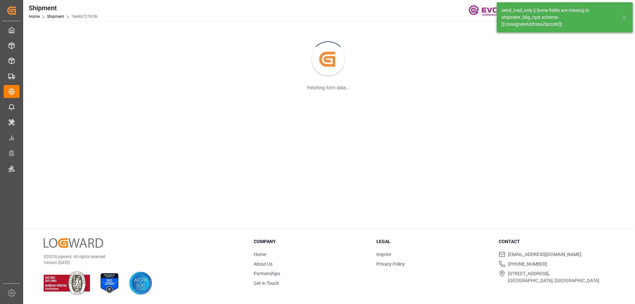
scroll to position [72, 0]
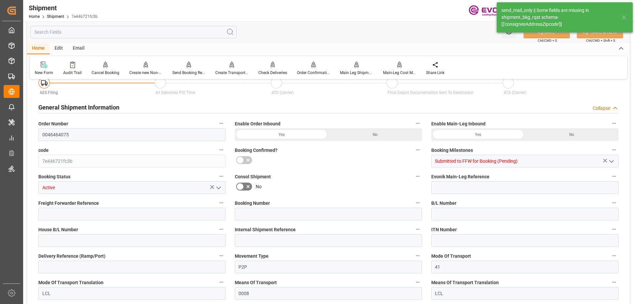
type input "12"
type input "DR"
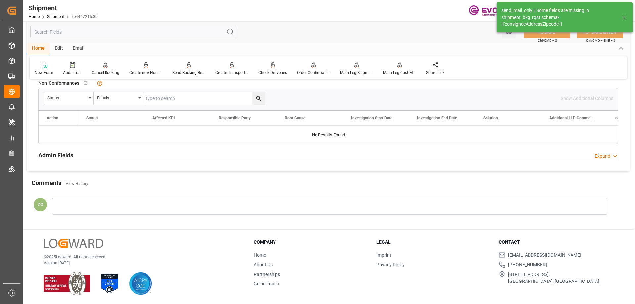
scroll to position [432, 0]
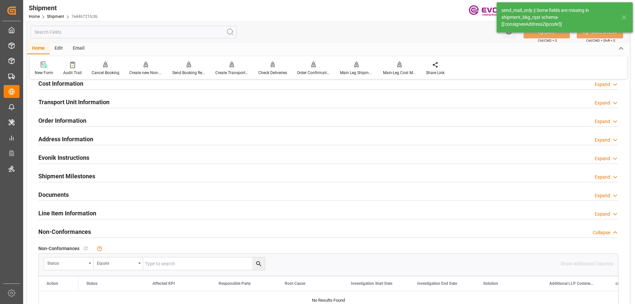
click at [62, 211] on h2 "Line Item Information" at bounding box center [67, 213] width 58 height 9
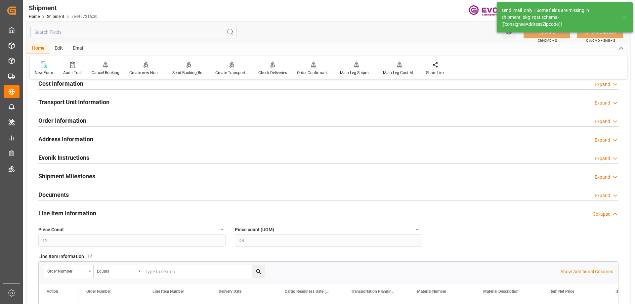
scroll to position [565, 0]
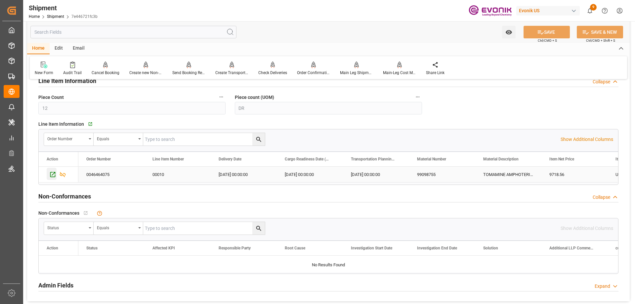
click at [52, 175] on icon "Press SPACE to select this row." at bounding box center [52, 174] width 7 height 7
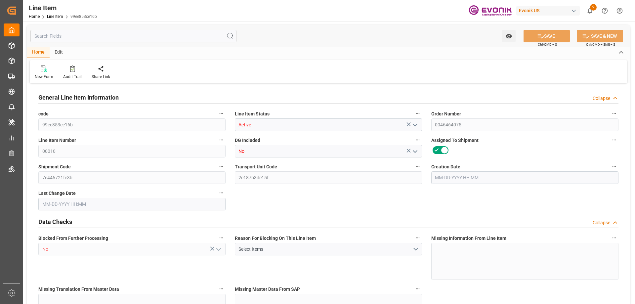
type input "3"
type input "2562"
type input "2448"
type input "3.4647"
type input "12"
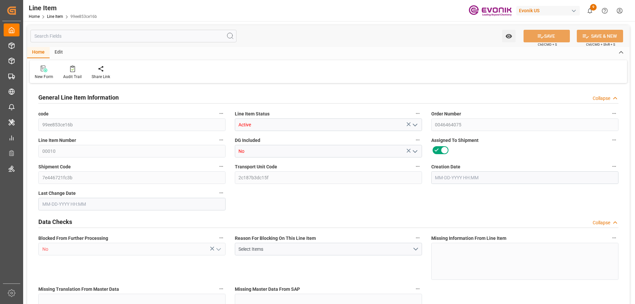
type input "9718.56"
type input "12"
type input "2562"
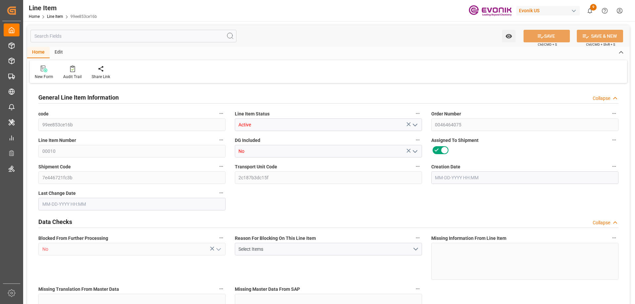
type input "2630.1"
type input "2448"
type input "3.4647"
type input "3464.7"
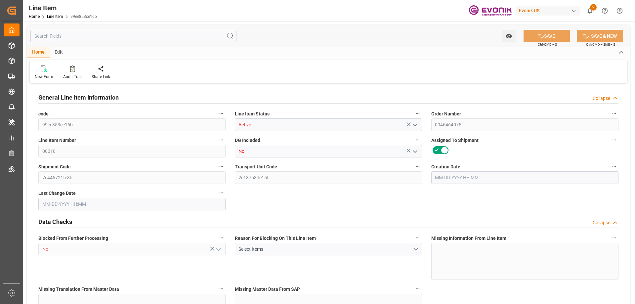
type input "0"
type input "[DATE] 11:47"
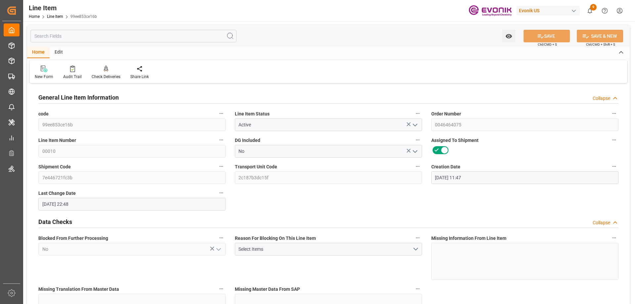
type input "[DATE] 22:48"
type input "[DATE]"
click at [74, 39] on input "text" at bounding box center [133, 36] width 206 height 13
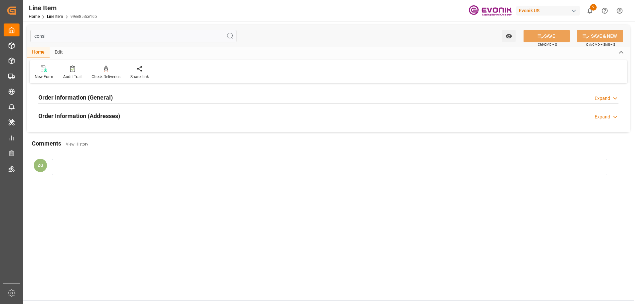
type input "consi"
click at [74, 115] on h2 "Order Information (Addresses)" at bounding box center [79, 115] width 82 height 9
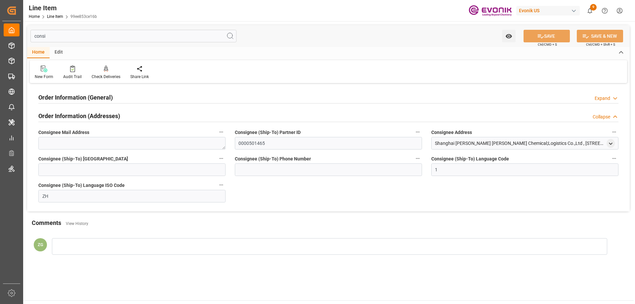
click at [82, 96] on h2 "Order Information (General)" at bounding box center [75, 97] width 74 height 9
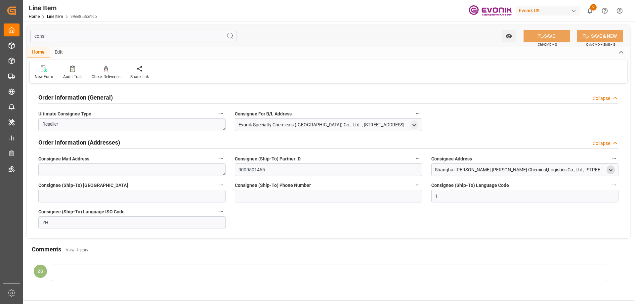
click at [608, 172] on icon "open menu" at bounding box center [611, 170] width 6 height 6
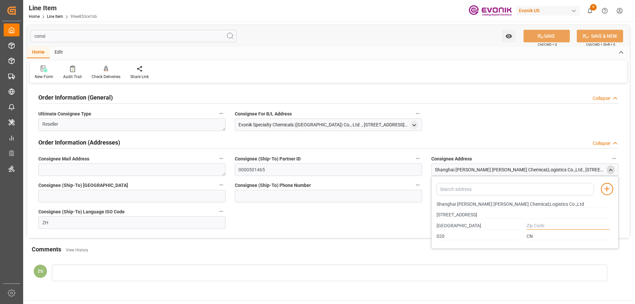
click at [550, 223] on input "text" at bounding box center [568, 225] width 83 height 7
type input "0"
click at [414, 124] on icon "open menu" at bounding box center [414, 125] width 6 height 6
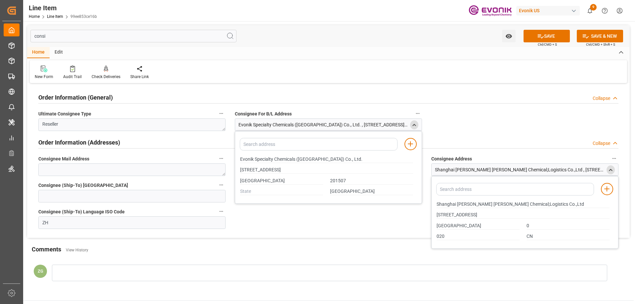
click at [550, 29] on div "consi Watch Option SAVE Ctrl/CMD + S SAVE & NEW Ctrl/CMD + Shift + S" at bounding box center [328, 36] width 603 height 22
click at [550, 33] on button "SAVE" at bounding box center [547, 36] width 46 height 13
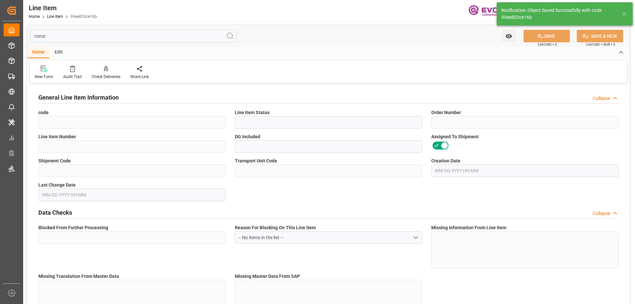
type input "99ee853ce16b"
type input "Active"
type input "0046464075"
type input "00010"
type input "No"
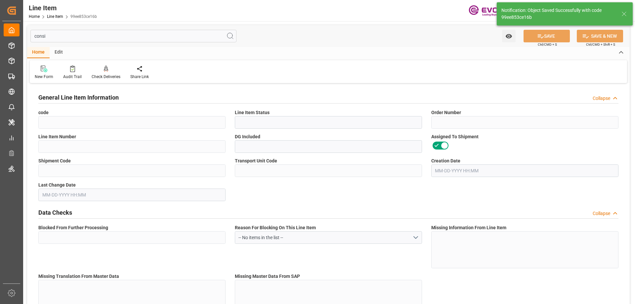
type input "7e446721fc3b"
type input "2c187b3dc15f"
type input "No"
type input "DR"
type input "No"
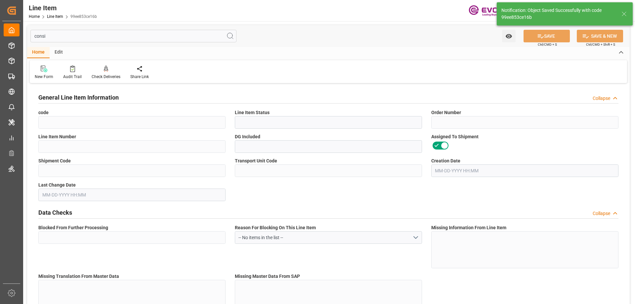
type input "99098755"
type textarea "TOMAMINE AMPHOTERIC 400:2475:204:PP:P"
type input "USD"
type input "PACK"
type input "382499"
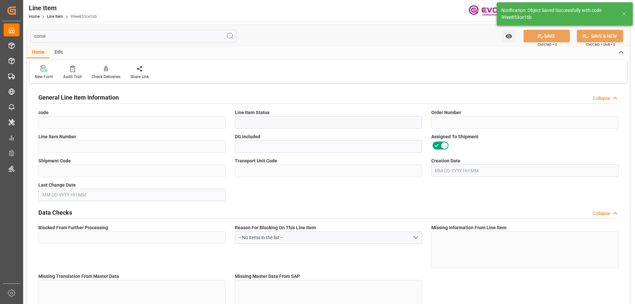
type input "EAR99"
type input "US"
type input "DR"
type input "KGM"
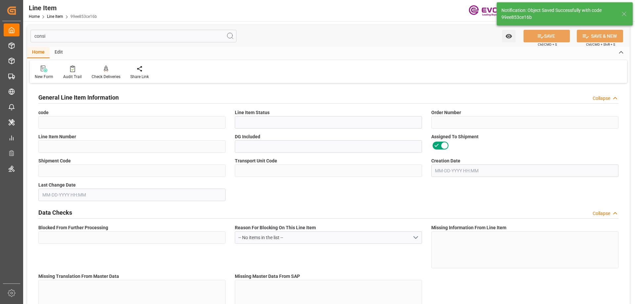
type textarea "KGM"
type input "KGM"
type textarea "KGM"
type input "M3"
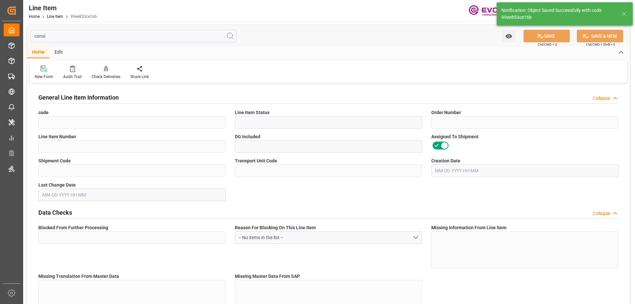
type textarea "DMQ"
type input "M3"
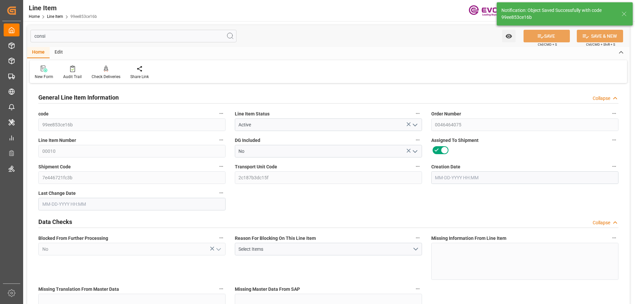
type input "3"
type input "2562"
type input "2448"
type input "3.4647"
type input "12"
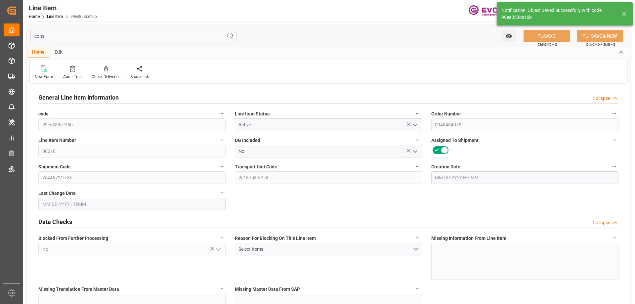
type input "9718.56"
type input "12"
type input "2562"
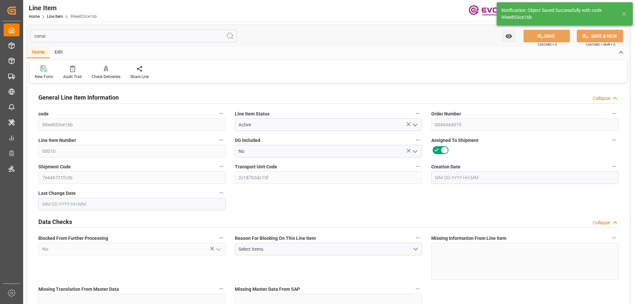
type input "2630.1"
type input "2448"
type input "3.4647"
type input "3464.7"
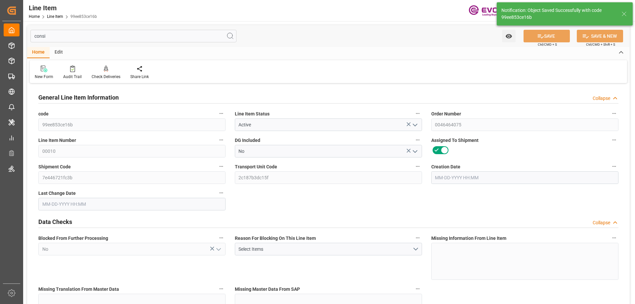
type input "0"
type input "08-25-2025 11:47"
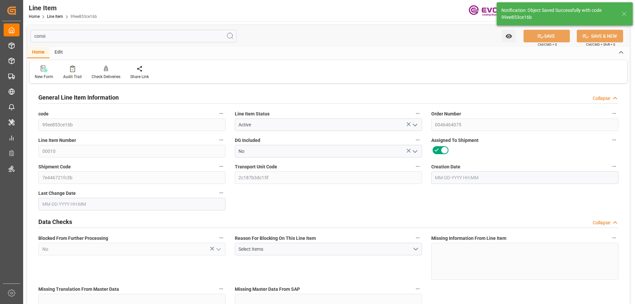
type input "08-26-2025 20:56"
type input "10-23-2025"
type input "09-05-2025"
type input "08-28-2025"
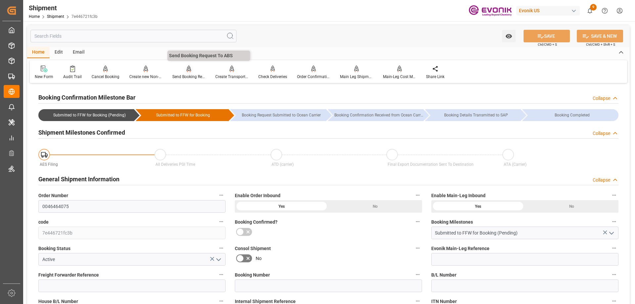
click at [185, 75] on div "Send Booking Request To ABS" at bounding box center [188, 77] width 33 height 6
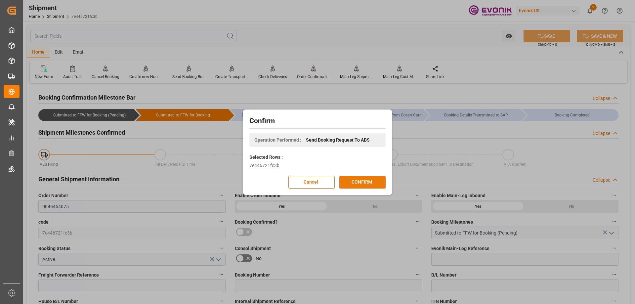
click at [365, 180] on button "CONFIRM" at bounding box center [362, 182] width 46 height 13
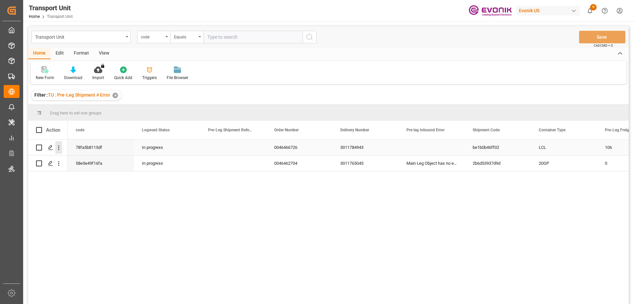
click at [60, 150] on icon "open menu" at bounding box center [58, 147] width 7 height 7
click at [84, 163] on span "Open in new tab" at bounding box center [102, 161] width 60 height 7
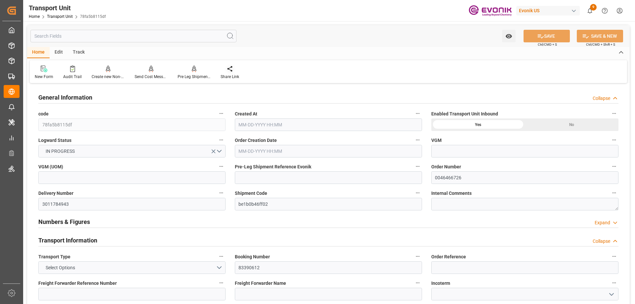
type input "AC Containerline"
type input "Leschaco Inc."
type input "USORF"
type input "INNSA"
type input "800.968"
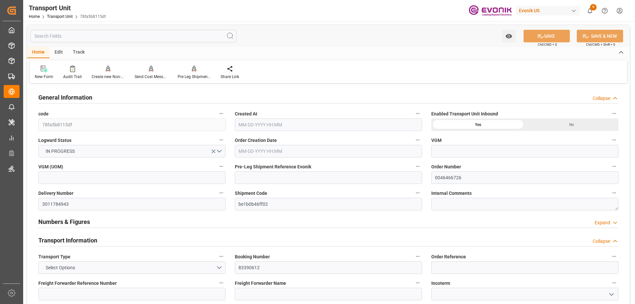
type input "[DATE] 23:15"
type input "[DATE]"
type input "[DATE] 00:00"
type input "[DATE] 19:15"
type input "[DATE] 00:00"
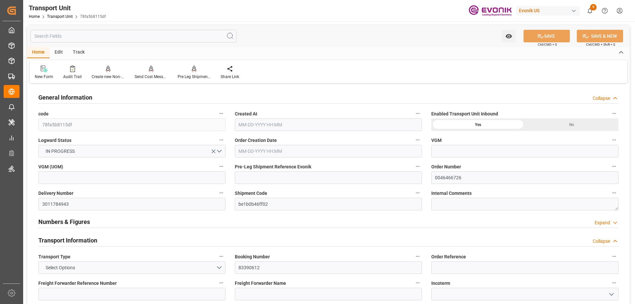
type input "[DATE] 19:00"
type input "[DATE] 12:00"
click at [184, 73] on div "Pre Leg Shipment Inbound" at bounding box center [194, 72] width 43 height 15
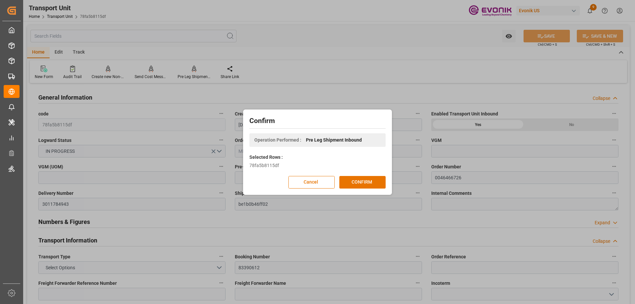
click at [387, 194] on div "Confirm Operation Performed : Pre Leg Shipment Inbound Selected Rows : 78fa5b81…" at bounding box center [317, 151] width 149 height 85
click at [366, 184] on button "CONFIRM" at bounding box center [362, 182] width 46 height 13
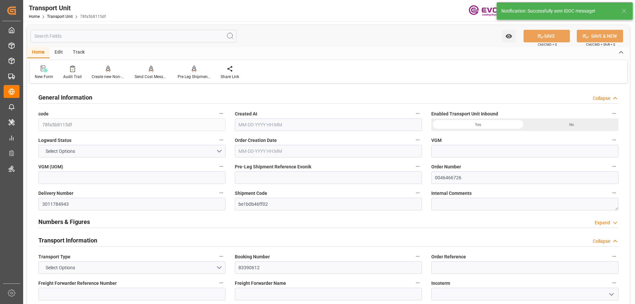
type input "AC Containerline"
type input "Leschaco Inc."
type input "USORF"
type input "INNSA"
type input "800.968"
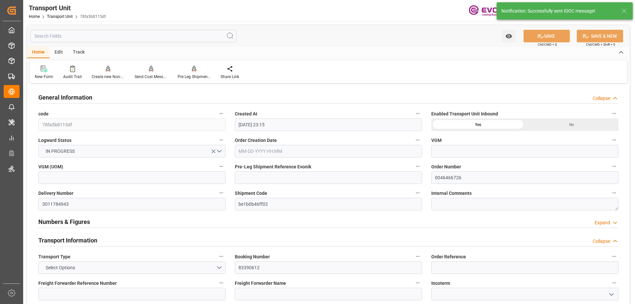
type input "[DATE] 23:15"
type input "[DATE]"
type input "[DATE] 00:00"
type input "[DATE] 19:15"
type input "[DATE] 00:00"
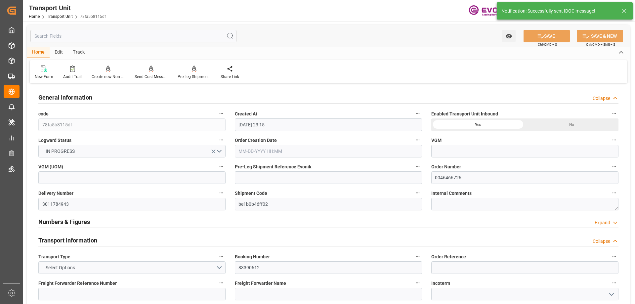
type input "[DATE] 19:00"
type input "[DATE] 12:00"
